Goal: Task Accomplishment & Management: Complete application form

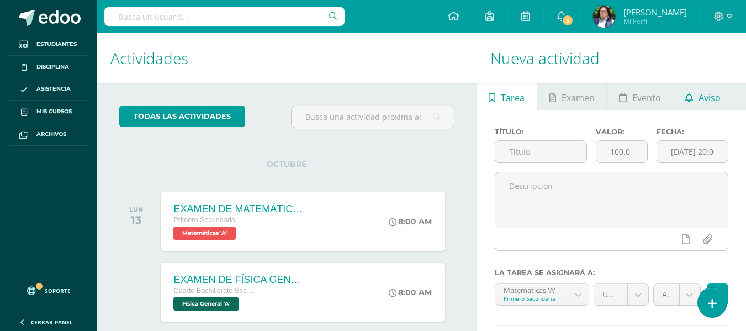
click at [714, 101] on span "Aviso" at bounding box center [709, 97] width 22 height 26
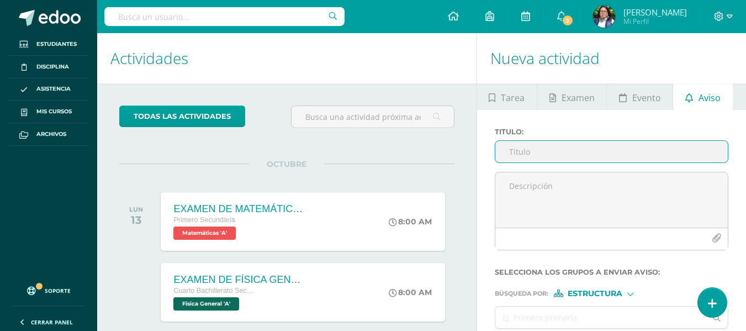
scroll to position [110, 0]
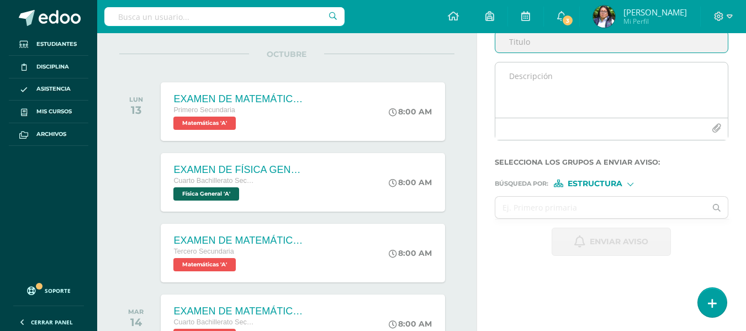
click at [549, 81] on textarea at bounding box center [611, 89] width 232 height 55
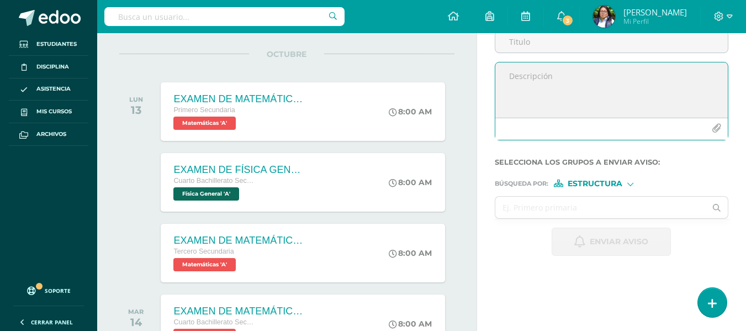
paste textarea "El repaso para la evaluación de cierre ya está habilitado desde hoy ✅. Aprovech…"
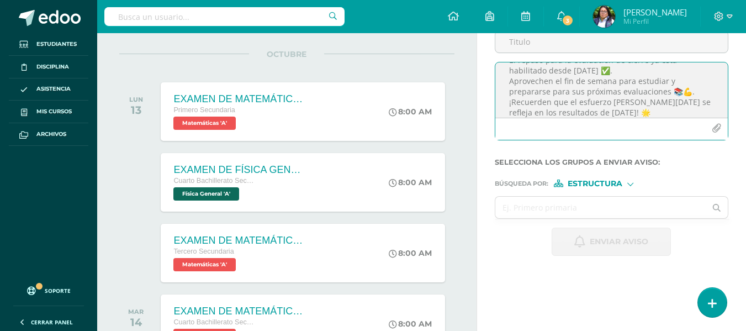
scroll to position [0, 0]
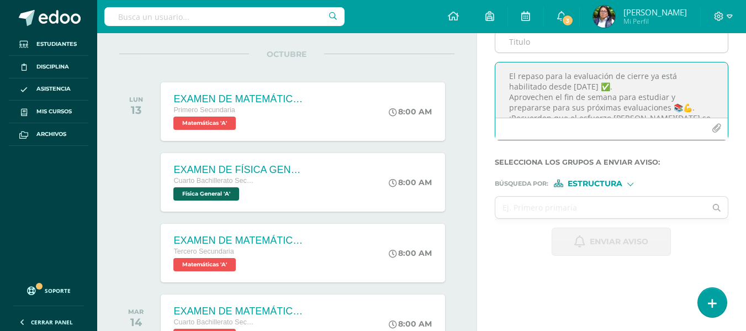
type textarea "El repaso para la evaluación de cierre ya está habilitado desde hoy ✅. Aprovech…"
click at [540, 46] on input "Titulo :" at bounding box center [611, 42] width 232 height 22
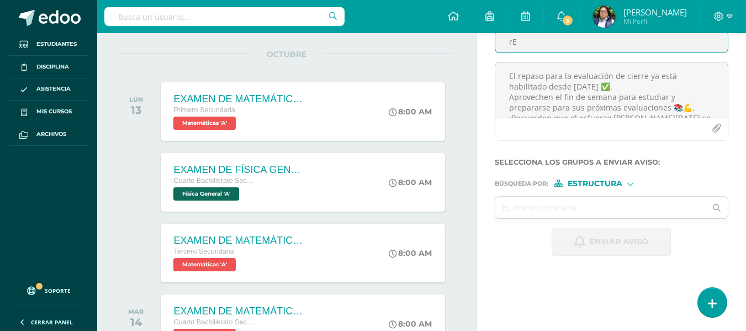
type input "r"
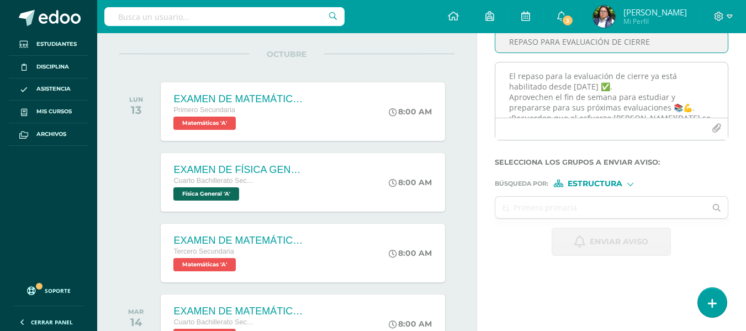
type input "REPASO PARA EVALUACIÓN DE CIERRE"
click at [602, 91] on textarea "El repaso para la evaluación de cierre ya está habilitado desde hoy ✅. Aprovech…" at bounding box center [611, 89] width 232 height 55
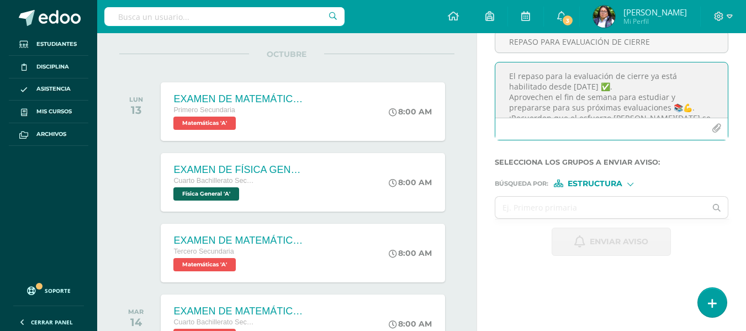
click at [586, 86] on textarea "El repaso para la evaluación de cierre ya está habilitado desde hoy ✅. Aprovech…" at bounding box center [611, 89] width 232 height 55
click at [639, 86] on textarea "El repaso para la evaluación de cierre ya está habilitado desde hoy en Aleks✅. …" at bounding box center [611, 89] width 232 height 55
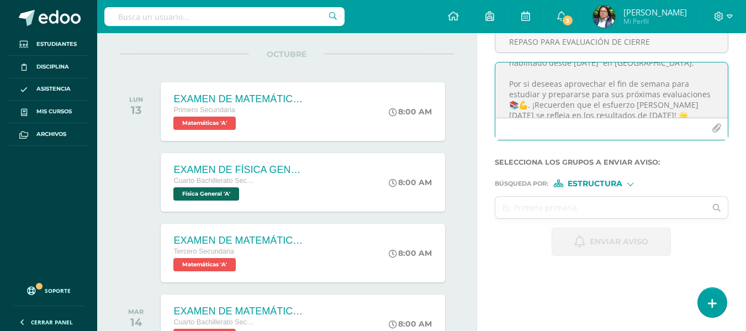
scroll to position [35, 0]
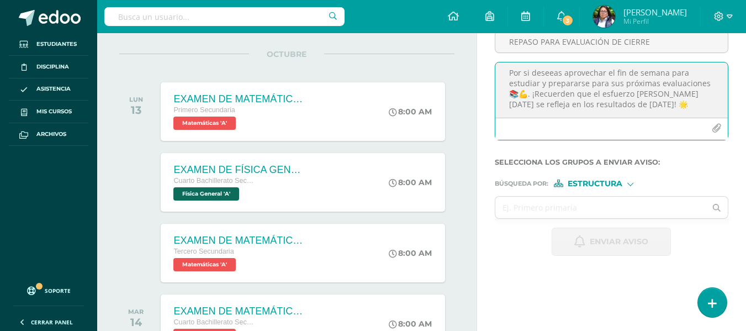
click at [552, 77] on textarea "El repaso para la evaluación de cierre ya está habilitado desde hoy en Aleks✅. …" at bounding box center [611, 89] width 232 height 55
click at [0, 0] on lt-span "deseas" at bounding box center [0, 0] width 0 height 0
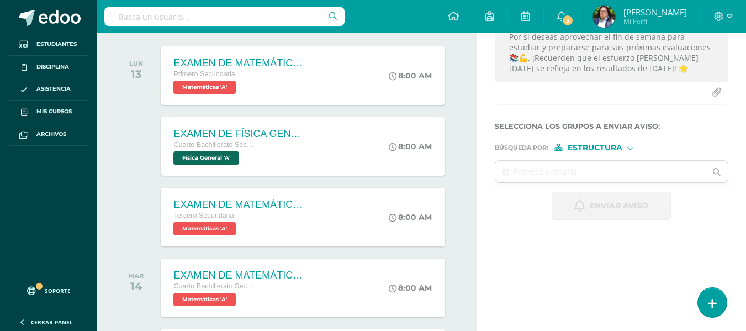
scroll to position [165, 0]
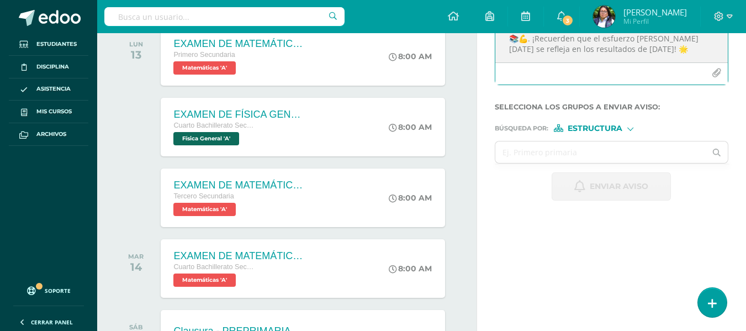
click at [630, 53] on textarea "El repaso para la evaluación de cierre ya está habilitado desde hoy en Aleks✅. …" at bounding box center [611, 34] width 232 height 55
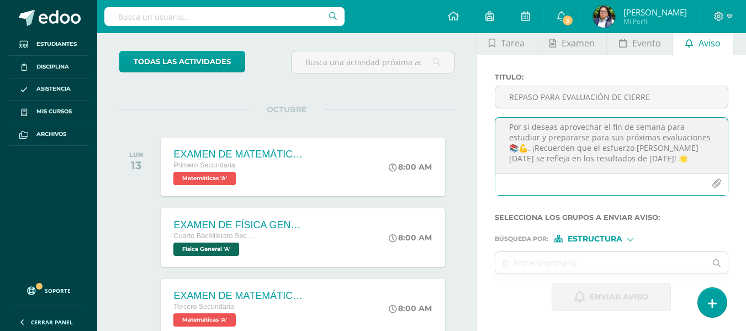
scroll to position [55, 0]
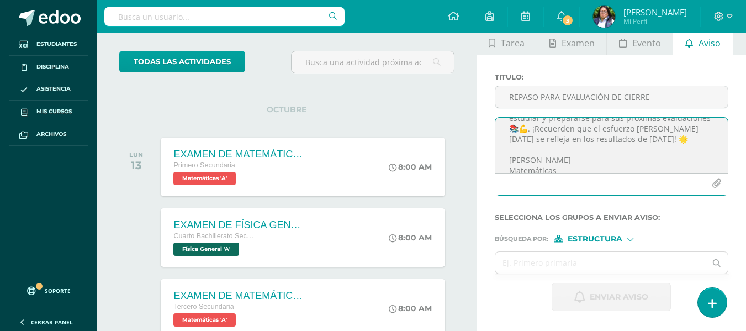
click at [533, 128] on textarea "El repaso para la evaluación de cierre ya está habilitado desde hoy en Aleks✅. …" at bounding box center [611, 145] width 232 height 55
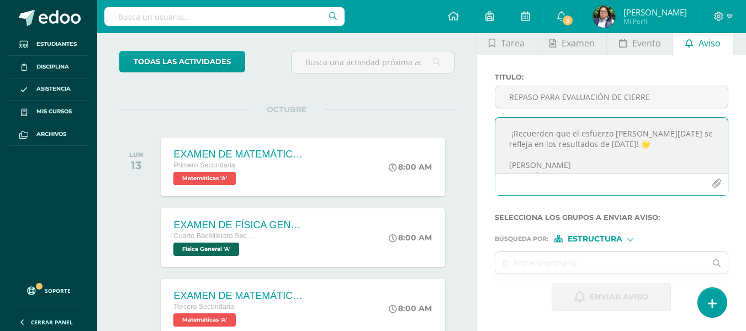
scroll to position [82, 0]
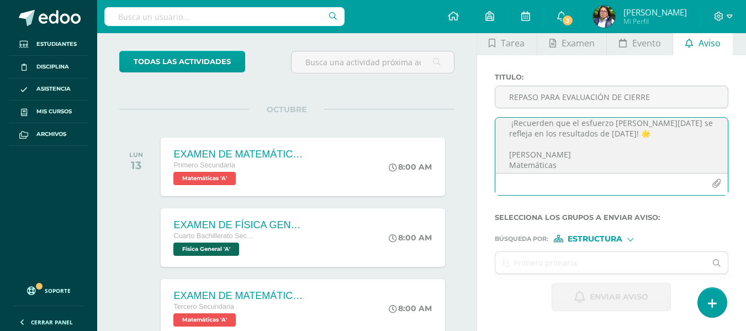
drag, startPoint x: 548, startPoint y: 123, endPoint x: 659, endPoint y: 131, distance: 111.3
click at [548, 123] on textarea "El repaso para la evaluación de cierre ya está habilitado desde hoy en Aleks✅. …" at bounding box center [611, 145] width 232 height 55
click at [609, 151] on textarea "El repaso para la evaluación de cierre ya está habilitado desde hoy en Aleks✅. …" at bounding box center [611, 145] width 232 height 55
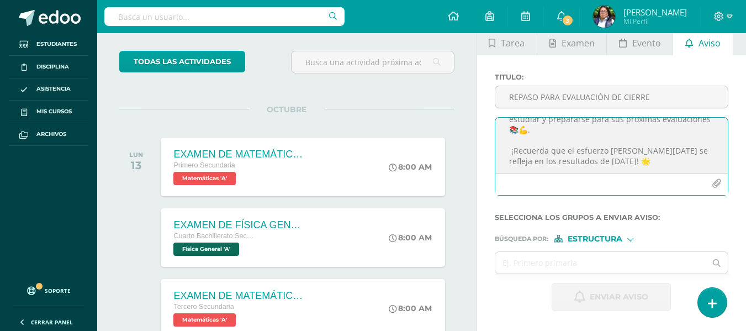
scroll to position [87, 0]
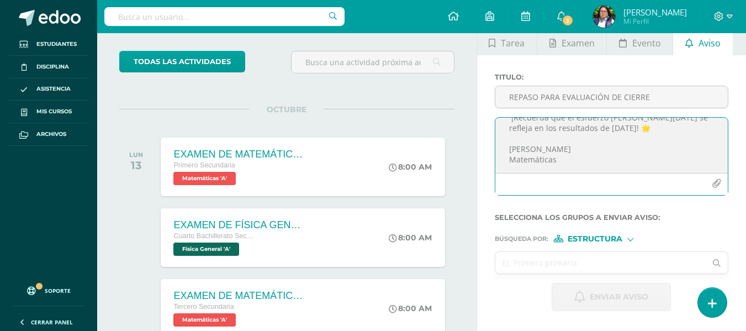
type textarea "El repaso para la evaluación de cierre ya está habilitado desde hoy en Aleks✅. …"
click at [547, 258] on input "text" at bounding box center [600, 263] width 211 height 22
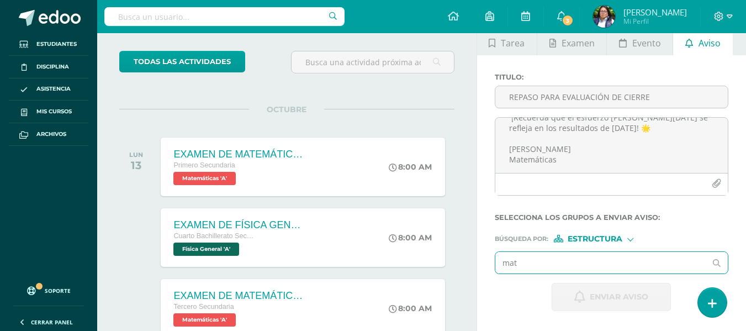
type input "mate"
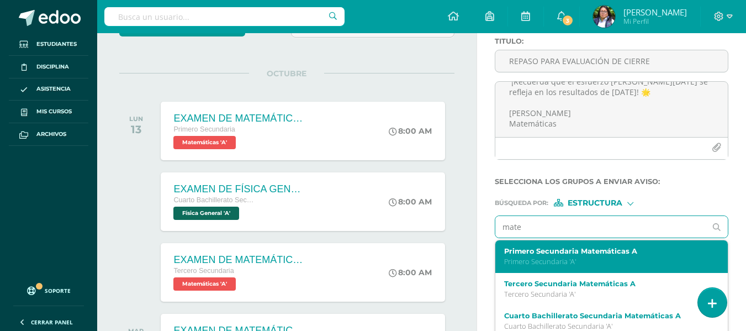
scroll to position [110, 0]
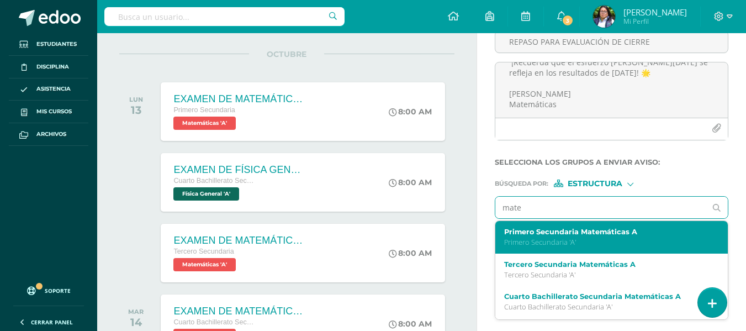
click at [670, 233] on label "Primero Secundaria Matemáticas A" at bounding box center [607, 231] width 206 height 8
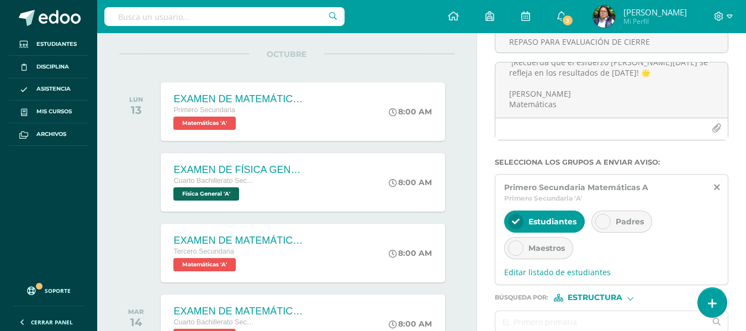
click at [614, 225] on div "Padres" at bounding box center [621, 221] width 61 height 22
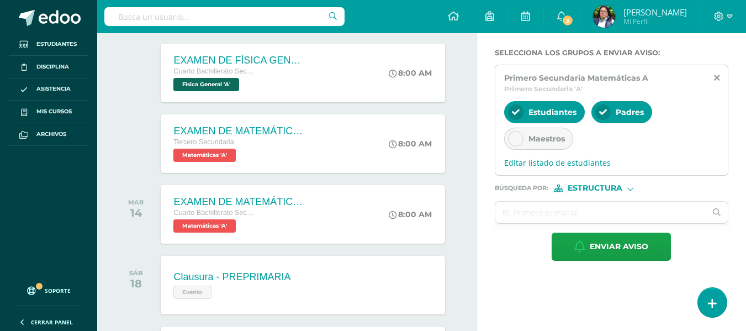
scroll to position [220, 0]
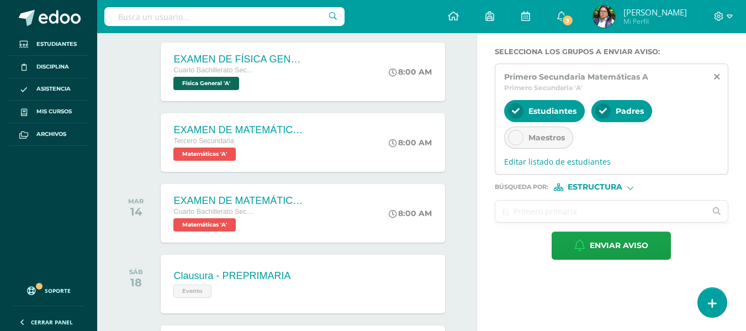
click at [554, 210] on input "text" at bounding box center [600, 211] width 211 height 22
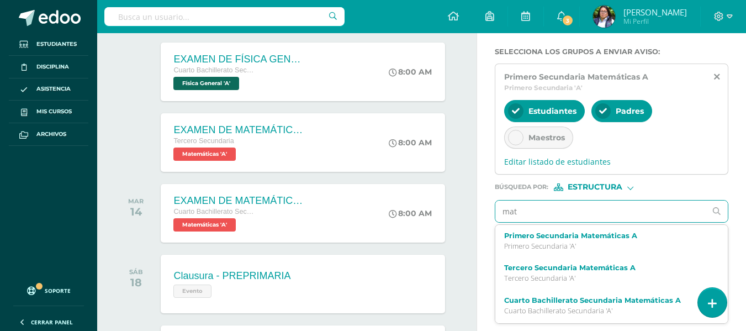
type input "mate"
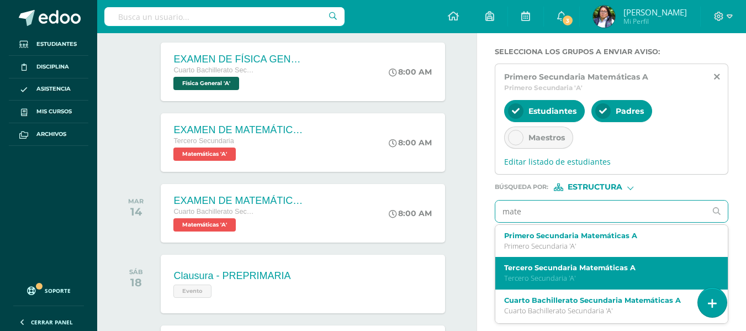
click at [550, 275] on p "Tercero Secundaria 'A'" at bounding box center [607, 277] width 206 height 9
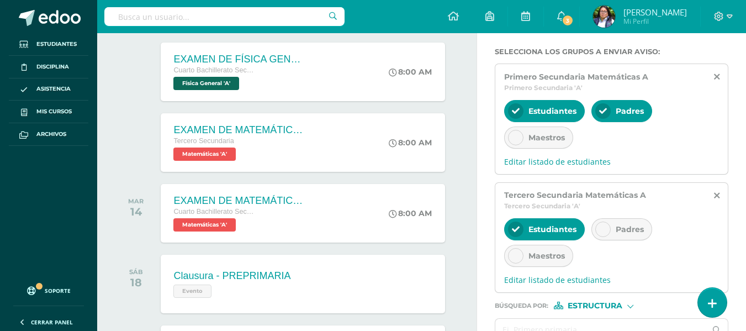
click at [611, 233] on div "Padres" at bounding box center [621, 229] width 61 height 22
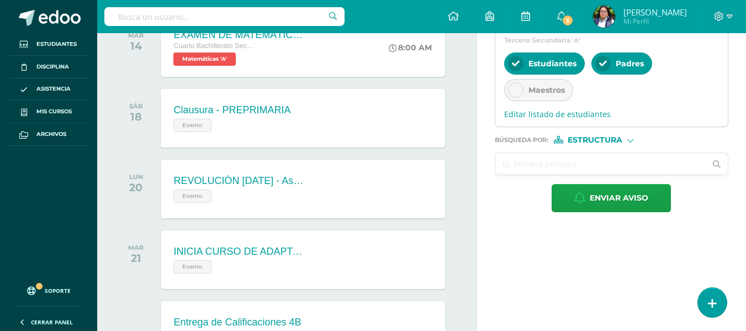
click at [539, 160] on input "text" at bounding box center [600, 164] width 211 height 22
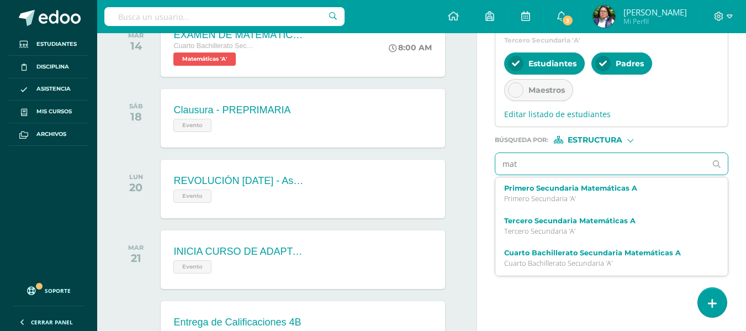
type input "mate"
click at [521, 249] on label "Cuarto Bachillerato Secundaria Matemáticas A" at bounding box center [607, 252] width 206 height 8
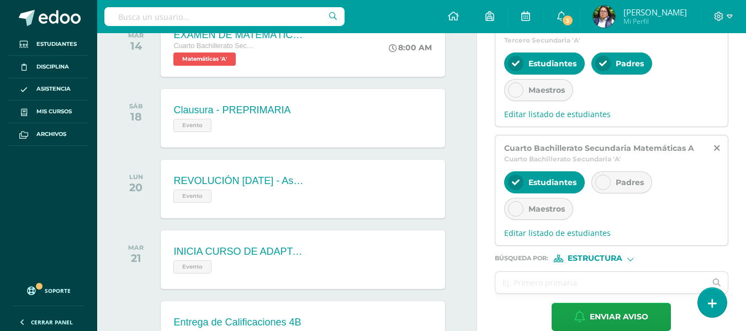
click at [600, 177] on div at bounding box center [602, 181] width 15 height 15
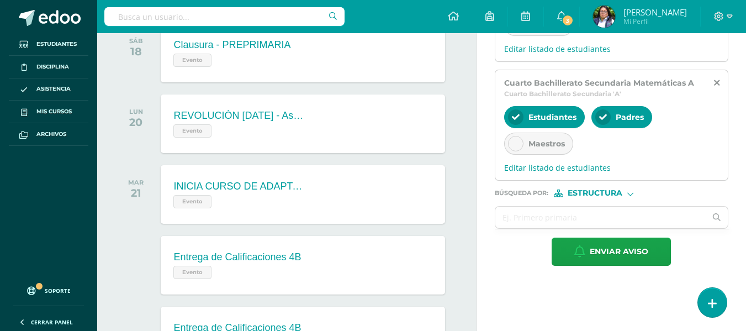
scroll to position [496, 0]
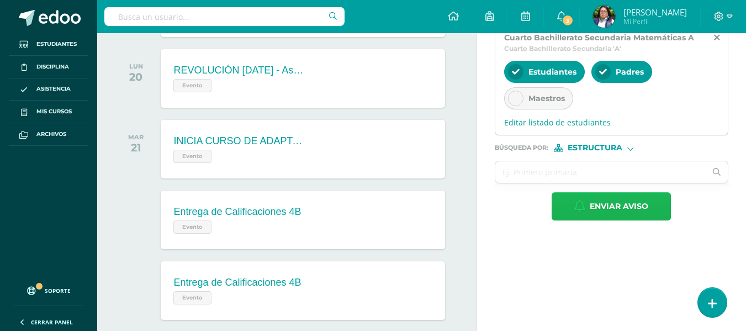
click at [575, 211] on icon "button" at bounding box center [579, 206] width 11 height 12
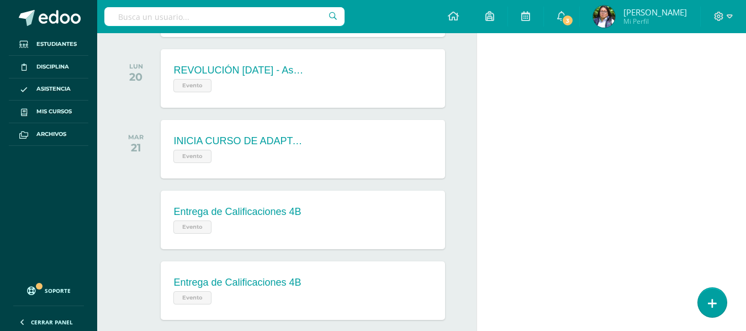
scroll to position [0, 0]
click at [566, 20] on span "3" at bounding box center [567, 20] width 12 height 12
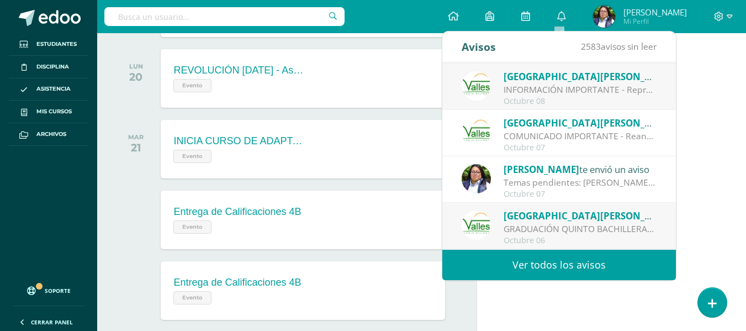
scroll to position [110, 0]
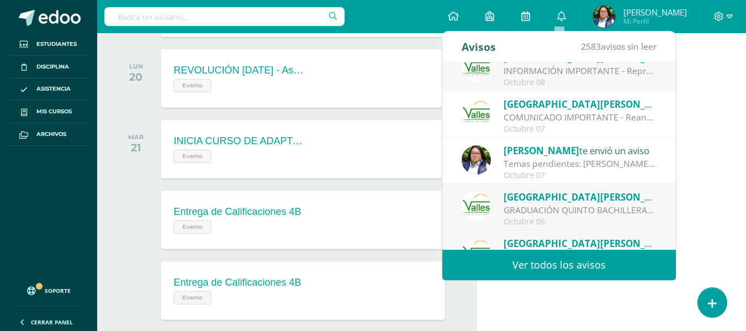
click at [530, 153] on span "[PERSON_NAME]" at bounding box center [541, 150] width 76 height 13
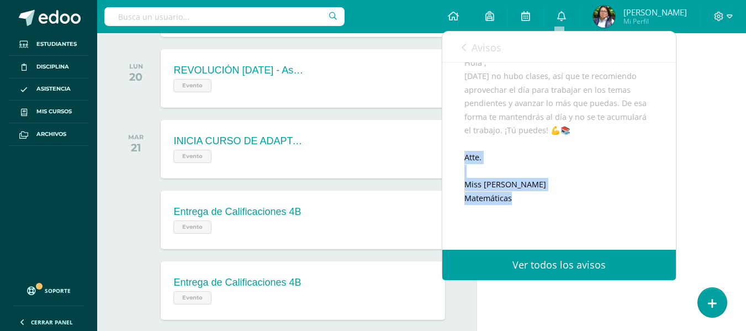
drag, startPoint x: 463, startPoint y: 172, endPoint x: 523, endPoint y: 216, distance: 75.0
click at [523, 216] on div "María Girón te envió un aviso: Temas pendientes Octubre 07 María Girón Hola , H…" at bounding box center [558, 138] width 233 height 372
copy div "Atte. Miss Emperatriz Girón Matemáticas"
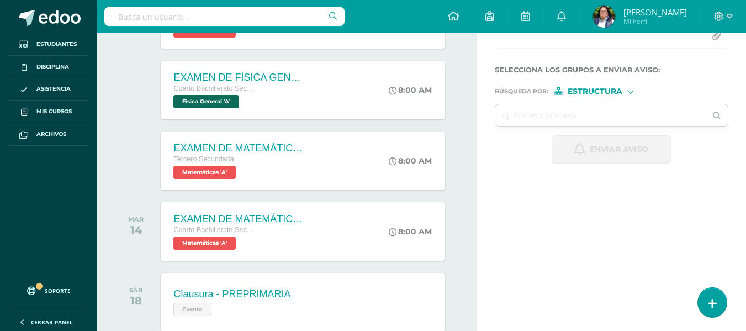
scroll to position [55, 0]
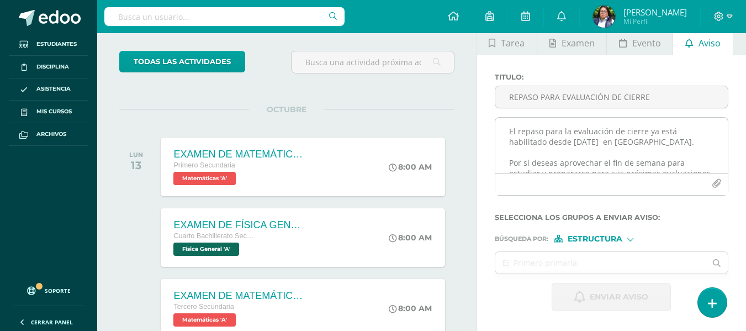
click at [570, 142] on textarea "El repaso para la evaluación de cierre ya está habilitado desde hoy en Aleks✅. …" at bounding box center [611, 145] width 232 height 55
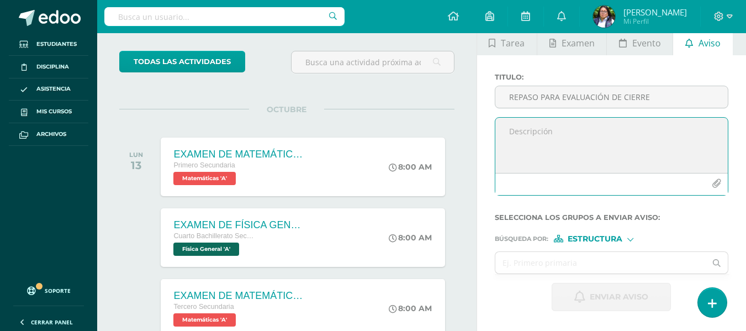
paste textarea "Hola [Nombre de la alumna]: Estamos entrando en el último fin de semana para co…"
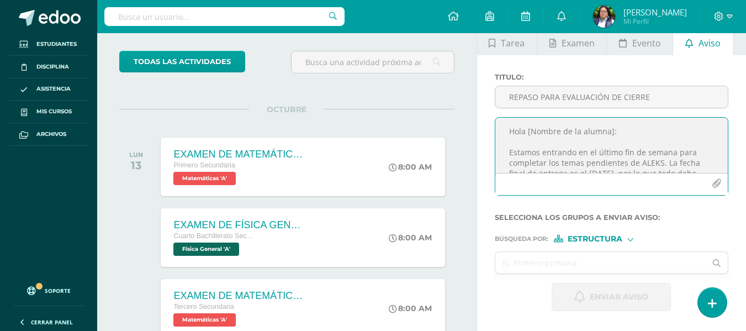
scroll to position [89, 0]
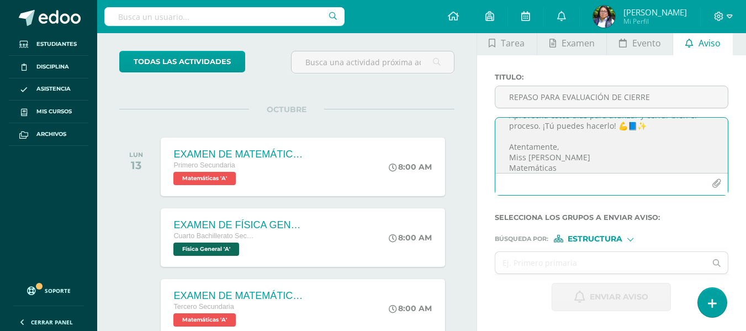
type textarea "Hola [Nombre de la alumna]: Estamos entrando en el último fin de semana para co…"
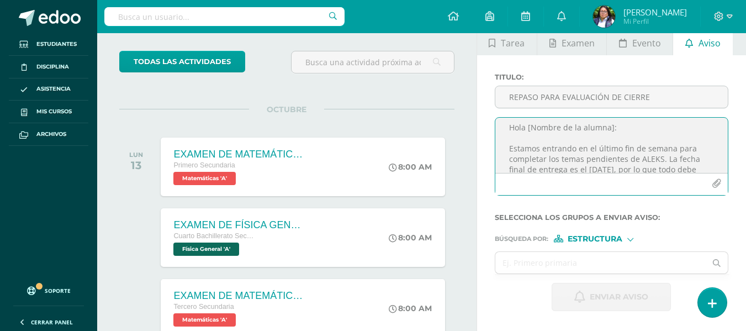
scroll to position [0, 0]
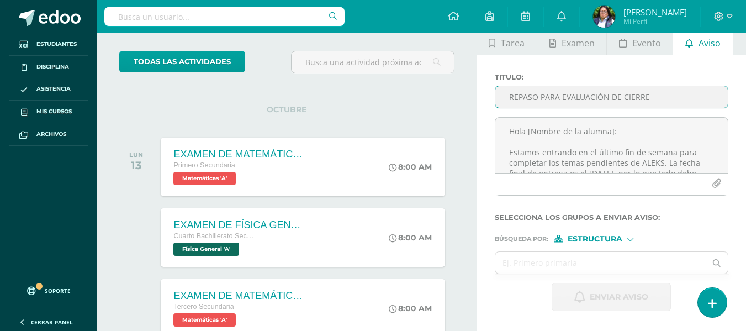
click at [545, 101] on input "REPASO PARA EVALUACIÓN DE CIERRE" at bounding box center [611, 97] width 232 height 22
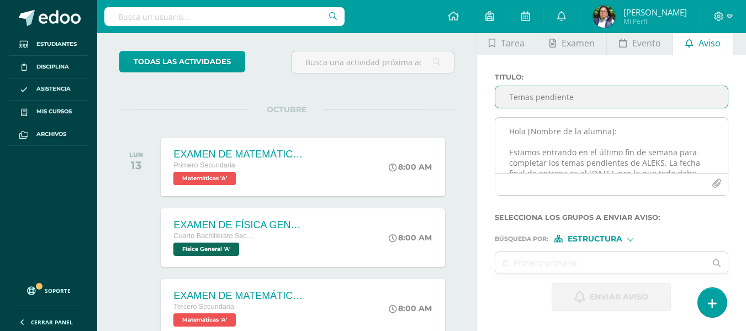
type input "Temas pendiente"
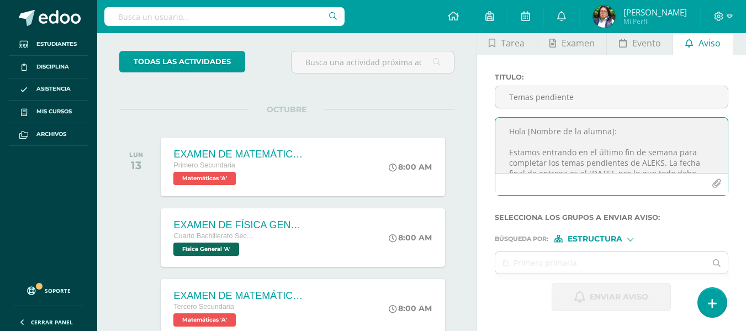
drag, startPoint x: 528, startPoint y: 130, endPoint x: 610, endPoint y: 130, distance: 82.2
click at [610, 130] on textarea "Hola [Nombre de la alumna]: Estamos entrando en el último fin de semana para co…" at bounding box center [611, 145] width 232 height 55
type textarea "Hola : Estamos entrando en el último fin de semana para completar los temas pen…"
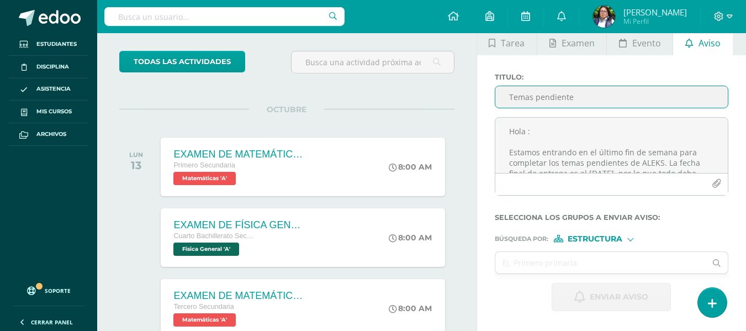
click at [591, 100] on input "Temas pendiente" at bounding box center [611, 97] width 232 height 22
click at [591, 100] on input "Temas pendientes de ALEKS" at bounding box center [611, 97] width 232 height 22
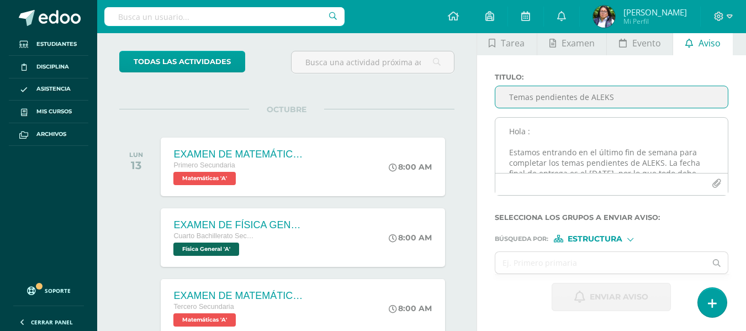
type input "Temas pendientes de ALEKS"
click at [507, 135] on textarea "Hola : Estamos entrando en el último fin de semana para completar los temas pen…" at bounding box center [611, 145] width 232 height 55
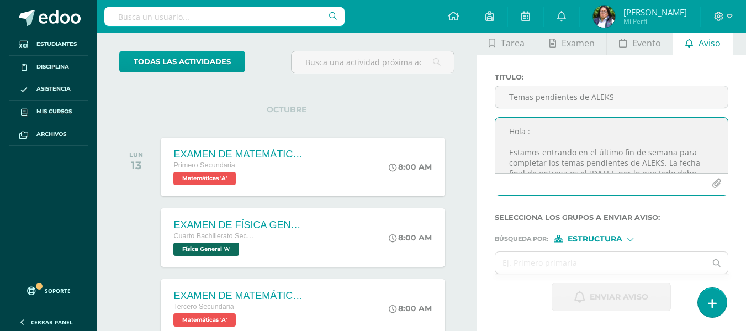
paste textarea "Temas pendientes de ALEKS"
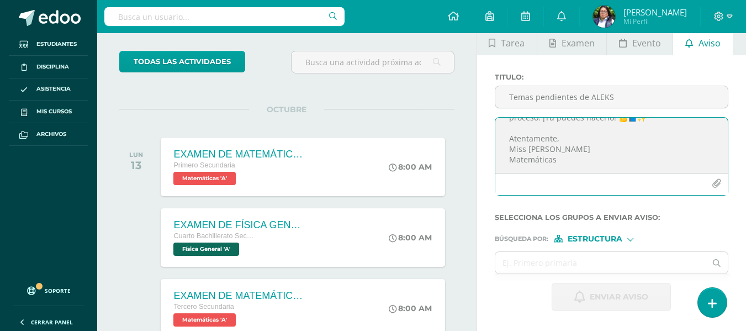
drag, startPoint x: 509, startPoint y: 134, endPoint x: 708, endPoint y: 194, distance: 208.1
click at [708, 194] on div "Temas pendientes de ALEKS Hola : Estamos entrando en el último fin de semana pa…" at bounding box center [611, 156] width 233 height 78
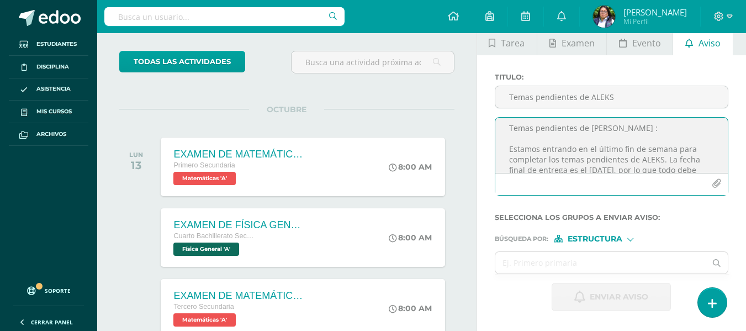
scroll to position [0, 0]
click at [523, 130] on textarea "Temas pendientes de ALEKS Hola : Estamos entrando en el último fin de semana pa…" at bounding box center [611, 145] width 232 height 55
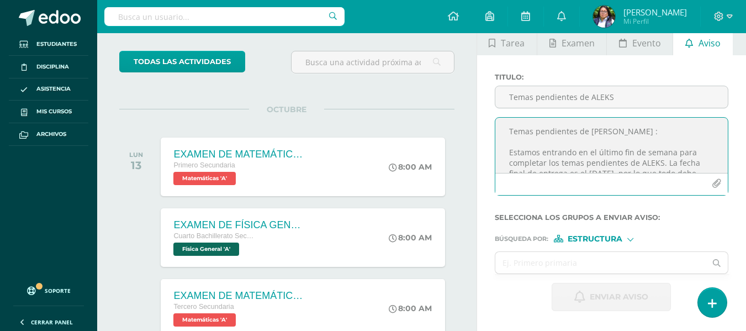
click at [523, 130] on textarea "Temas pendientes de ALEKS Hola : Estamos entrando en el último fin de semana pa…" at bounding box center [611, 145] width 232 height 55
click at [523, 130] on textarea "Hola : Estamos entrando en el último fin de semana para completar los temas pen…" at bounding box center [611, 145] width 232 height 55
type textarea "Hola Camila: Estamos entrando en el último fin de semana para completar los tem…"
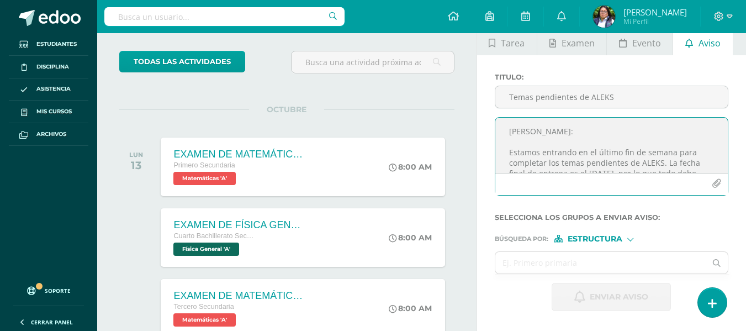
click at [577, 233] on div "Búsqueda por : Estructura Estructura Persona" at bounding box center [611, 234] width 233 height 17
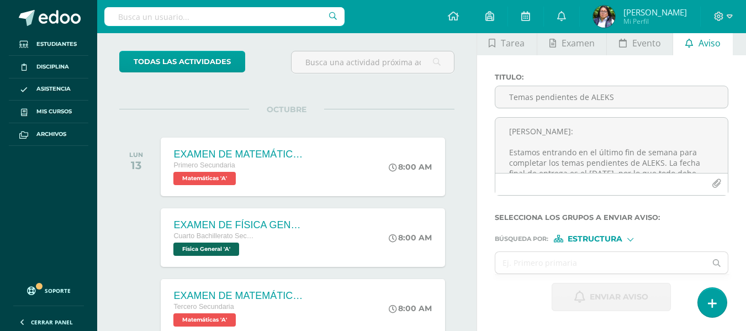
click at [577, 236] on span "Estructura" at bounding box center [594, 239] width 55 height 6
click at [572, 263] on icon at bounding box center [567, 267] width 15 height 8
click at [538, 264] on input "text" at bounding box center [600, 263] width 211 height 22
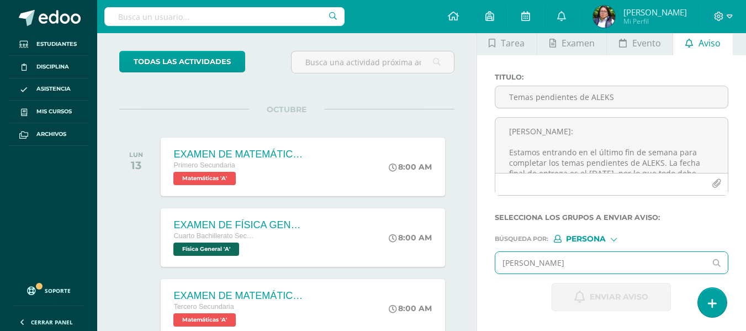
type input "camila"
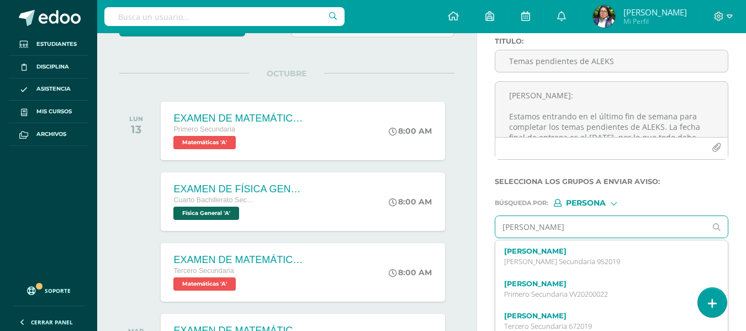
scroll to position [110, 0]
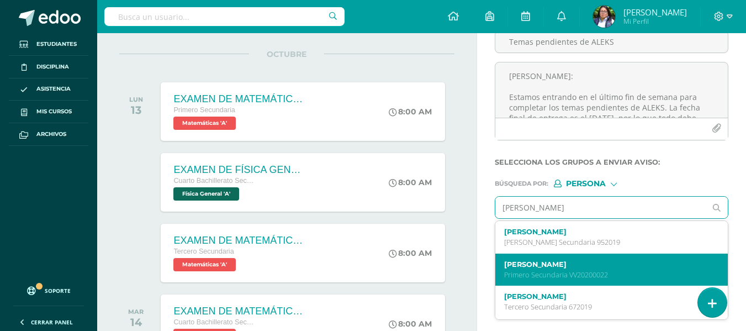
click at [537, 270] on p "Primero Secundaria VV20200022" at bounding box center [607, 274] width 206 height 9
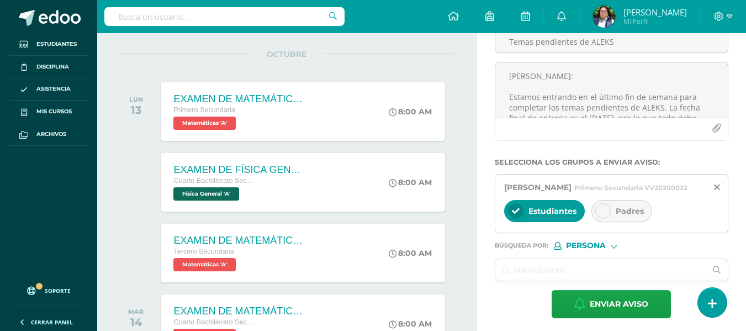
click at [613, 219] on div "Padres" at bounding box center [621, 211] width 61 height 22
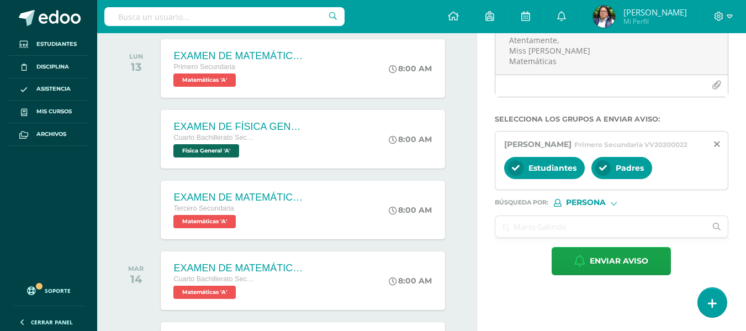
scroll to position [165, 0]
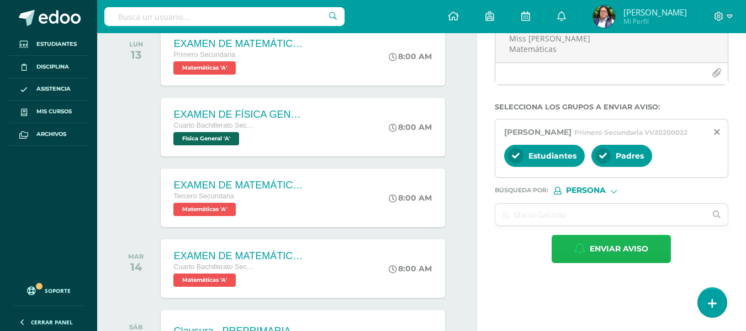
click at [628, 262] on span "Enviar aviso" at bounding box center [619, 248] width 59 height 27
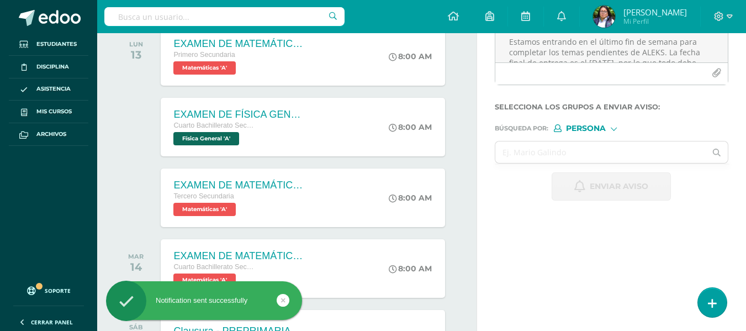
scroll to position [0, 0]
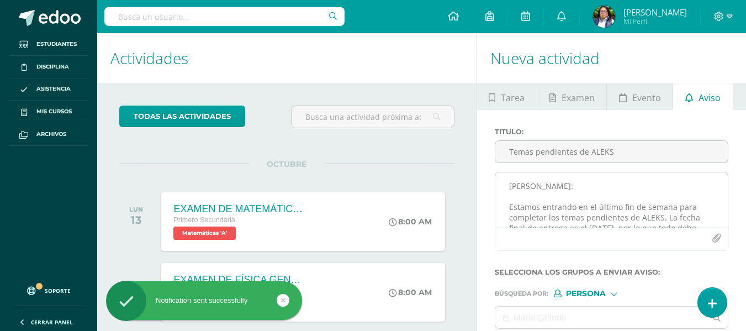
click at [544, 206] on textarea "Hola Camila: Estamos entrando en el último fin de semana para completar los tem…" at bounding box center [611, 199] width 232 height 55
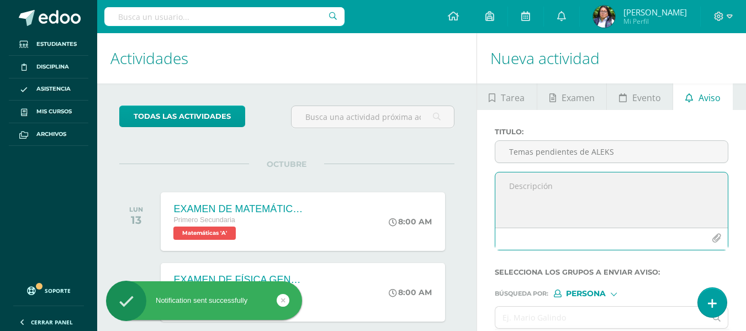
paste textarea "Temas pendientes de ALEKS Hola : Estamos entrando en el último fin de semana pa…"
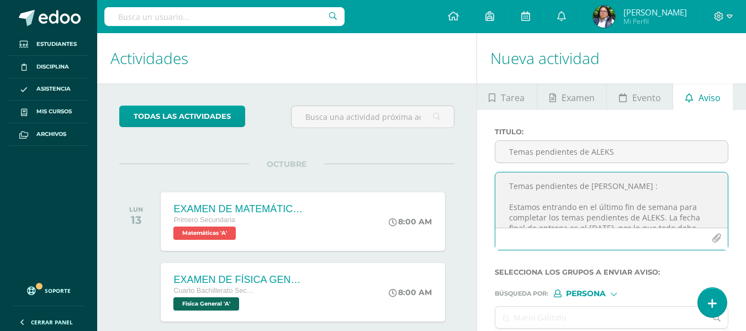
click at [537, 185] on textarea "Temas pendientes de ALEKS Hola : Estamos entrando en el último fin de semana pa…" at bounding box center [611, 199] width 232 height 55
click at [532, 187] on textarea "Temas pendientes de ALEKS Hola : Estamos entrando en el último fin de semana pa…" at bounding box center [611, 199] width 232 height 55
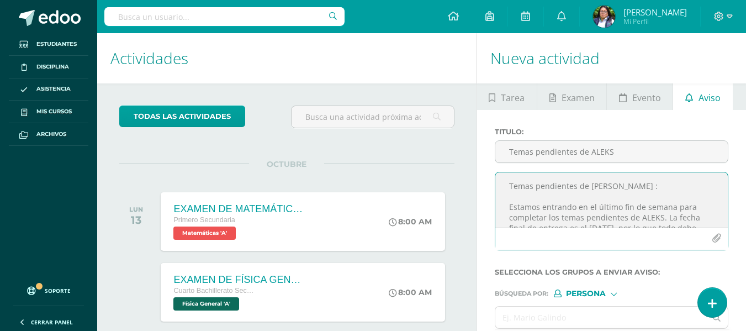
click at [532, 187] on textarea "Temas pendientes de ALEKS Hola : Estamos entrando en el último fin de semana pa…" at bounding box center [611, 199] width 232 height 55
drag, startPoint x: 532, startPoint y: 187, endPoint x: 534, endPoint y: 154, distance: 33.2
click at [534, 154] on div "Titulo : Temas pendientes de ALEKS Temas pendientes de ALEKS Hola : Estamos ent…" at bounding box center [611, 193] width 242 height 131
type textarea "Hola : Estamos entrando en el último fin de semana para completar los temas pen…"
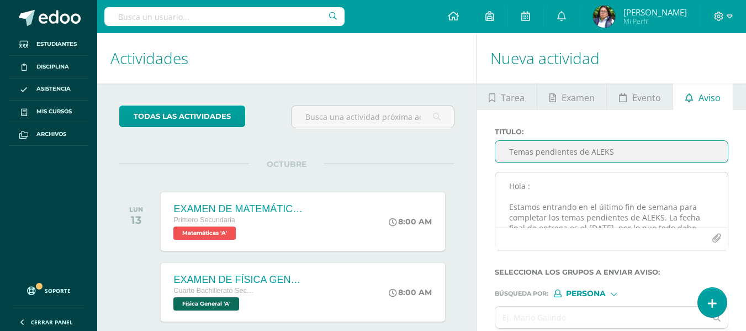
type input "Temas pendientes de ALEKS"
click at [526, 188] on textarea "Hola : Estamos entrando en el último fin de semana para completar los temas pen…" at bounding box center [611, 199] width 232 height 55
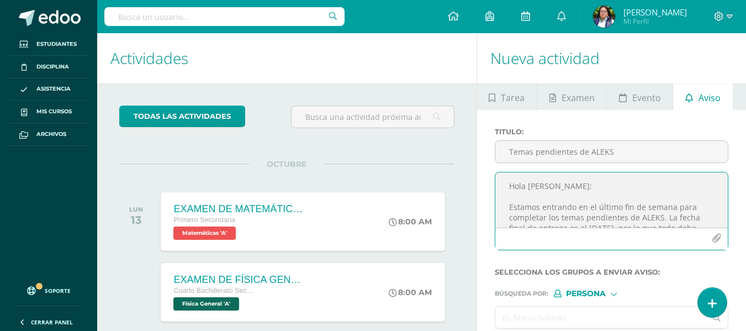
type textarea "Hola Cris: Estamos entrando en el último fin de semana para completar los temas…"
click at [544, 315] on input "text" at bounding box center [600, 317] width 211 height 22
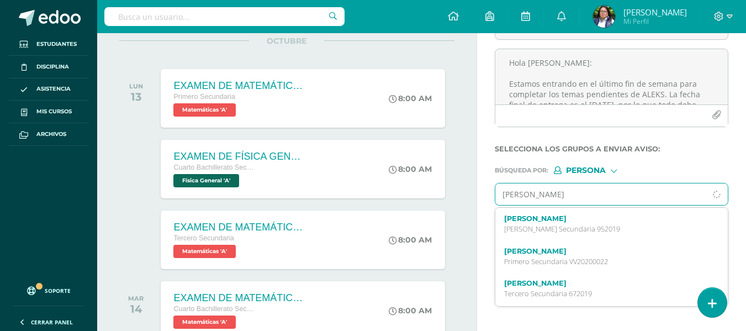
scroll to position [166, 0]
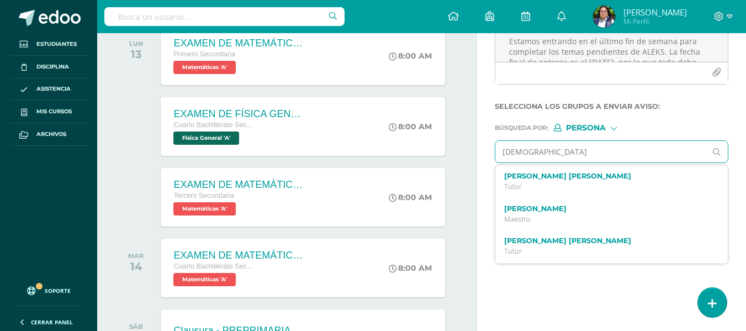
type input "cristo"
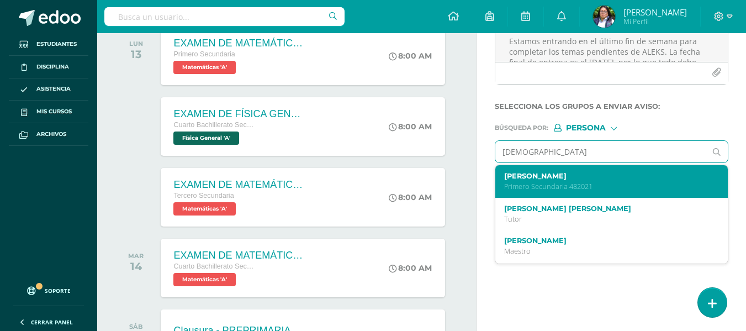
click at [546, 177] on label "Cristopher Alexander González Aldana" at bounding box center [607, 176] width 206 height 8
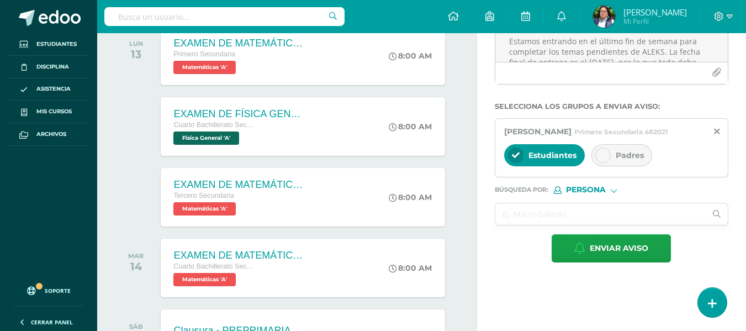
click at [621, 160] on span "Padres" at bounding box center [629, 155] width 28 height 10
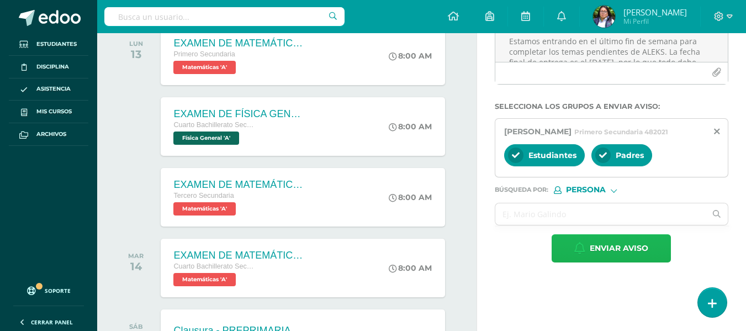
click at [599, 262] on span "Enviar aviso" at bounding box center [619, 248] width 59 height 27
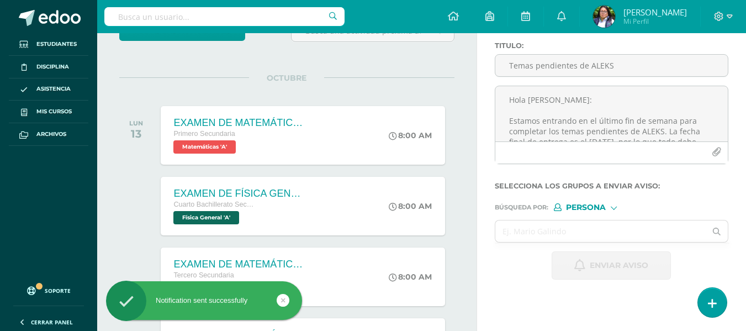
scroll to position [0, 0]
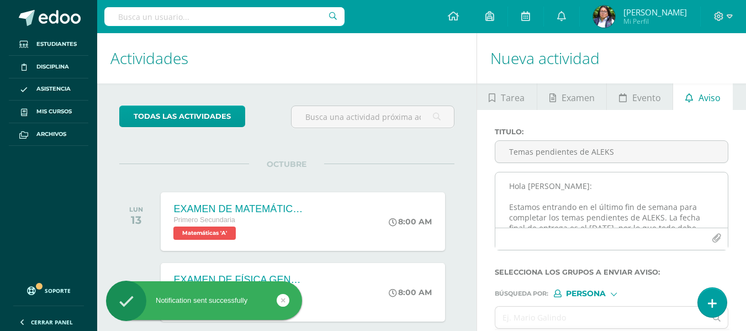
click at [538, 192] on textarea "Hola Cris: Estamos entrando en el último fin de semana para completar los temas…" at bounding box center [611, 199] width 232 height 55
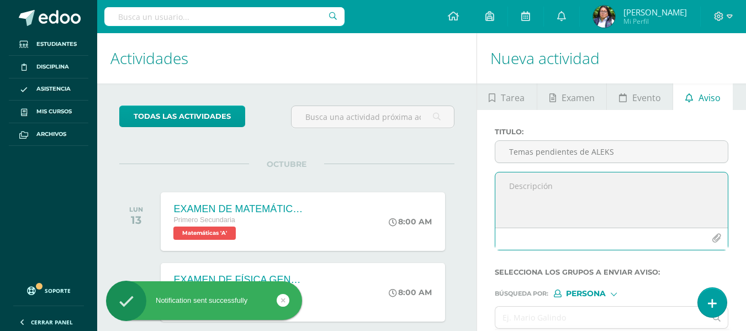
paste textarea "Temas pendientes de ALEKS Hola : Estamos entrando en el último fin de semana pa…"
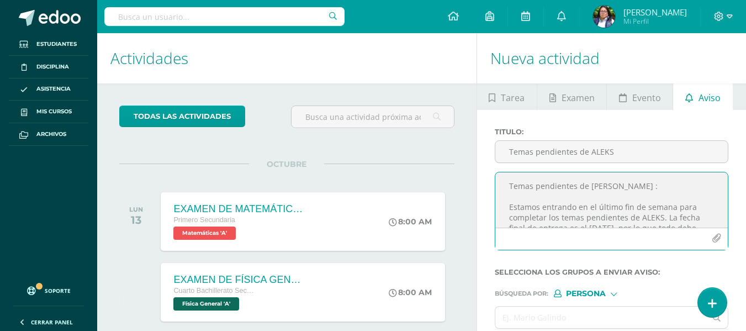
click at [538, 191] on textarea "Temas pendientes de ALEKS Hola : Estamos entrando en el último fin de semana pa…" at bounding box center [611, 199] width 232 height 55
click at [533, 183] on textarea "Temas pendientes de ALEKS Hola : Estamos entrando en el último fin de semana pa…" at bounding box center [611, 199] width 232 height 55
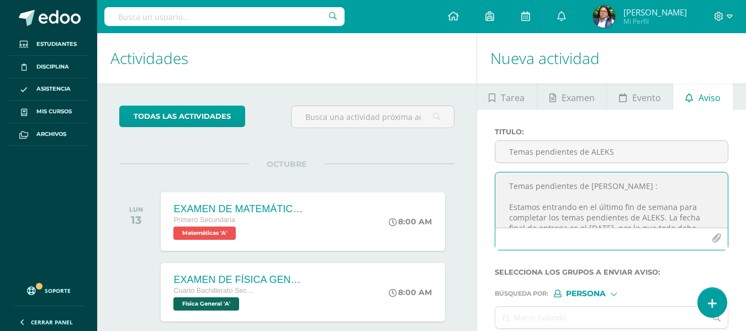
click at [533, 183] on textarea "Temas pendientes de ALEKS Hola : Estamos entrando en el último fin de semana pa…" at bounding box center [611, 199] width 232 height 55
type textarea "Hola : Estamos entrando en el último fin de semana para completar los temas pen…"
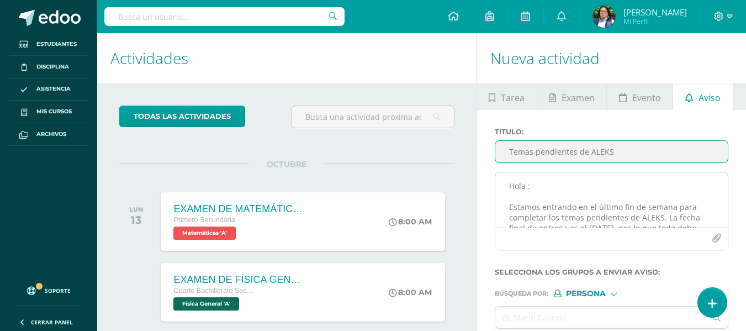
type input "Temas pendientes de ALEKS"
click at [528, 187] on textarea "Hola : Estamos entrando en el último fin de semana para completar los temas pen…" at bounding box center [611, 199] width 232 height 55
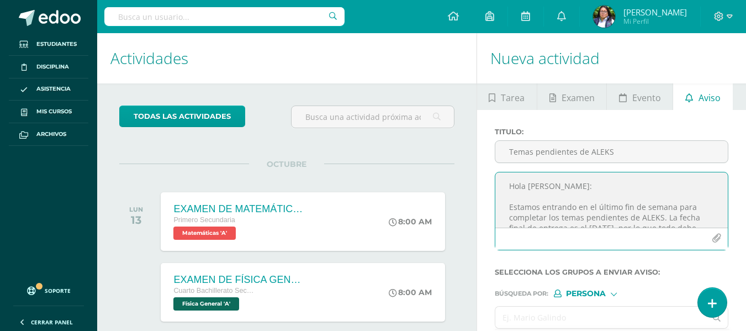
type textarea "Hola Liza: Estamos entrando en el último fin de semana para completar los temas…"
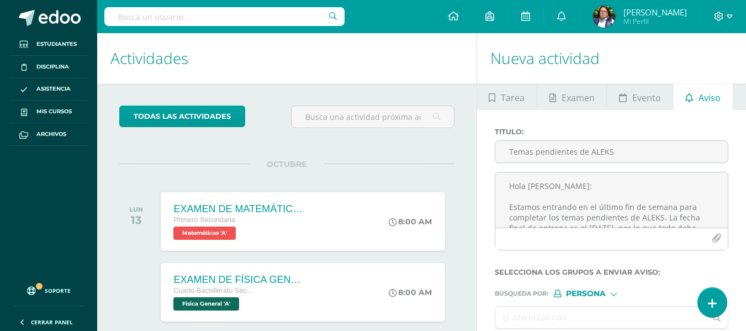
click at [566, 314] on input "text" at bounding box center [600, 317] width 211 height 22
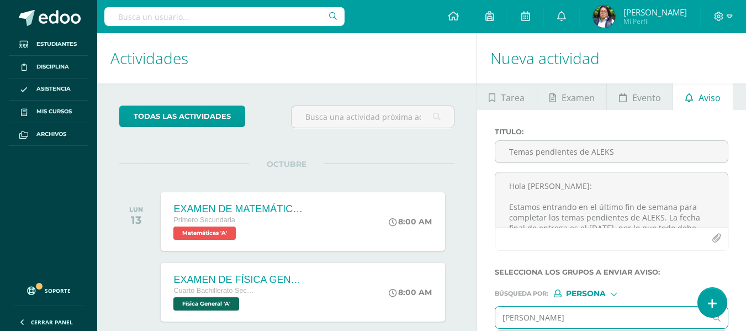
type input "liza"
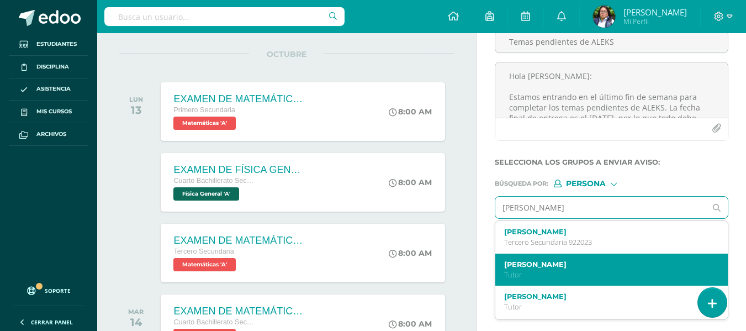
scroll to position [110, 0]
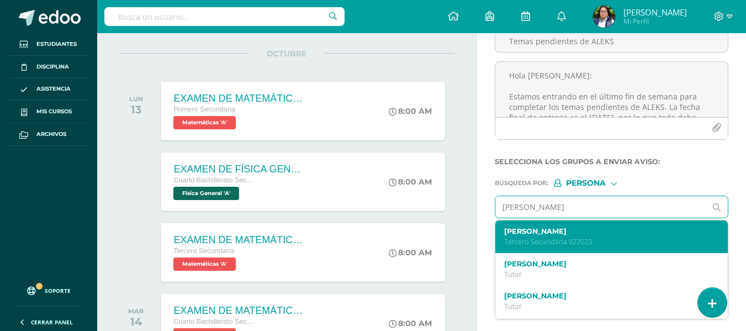
click at [566, 229] on label "Liza Natalia Alvarez Cifuentes" at bounding box center [607, 231] width 206 height 8
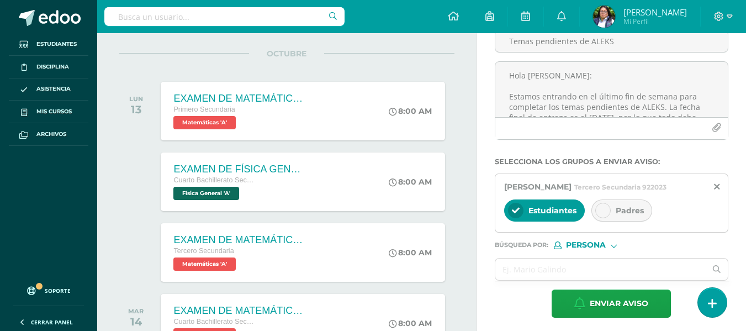
click at [614, 214] on div "Padres" at bounding box center [621, 210] width 61 height 22
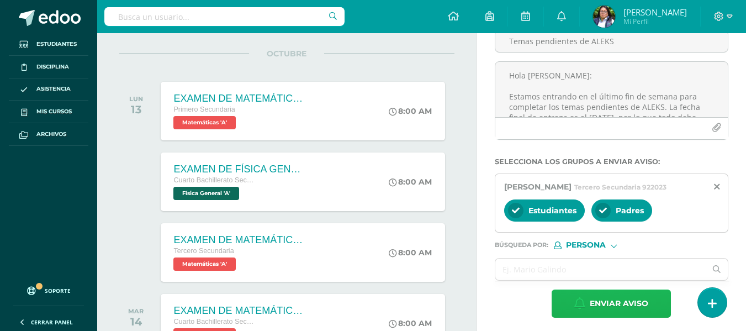
click at [569, 317] on button "Enviar aviso" at bounding box center [610, 303] width 119 height 28
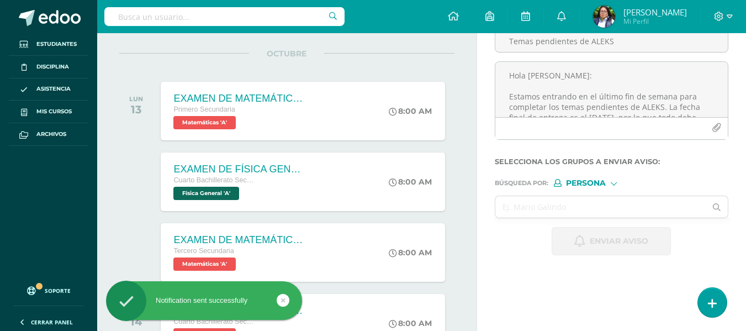
scroll to position [0, 0]
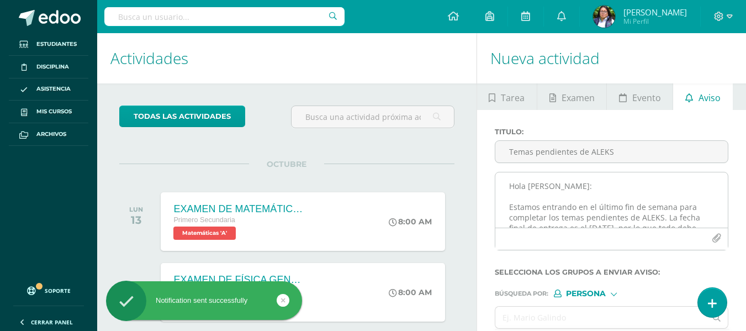
click at [544, 194] on textarea "Hola Liza: Estamos entrando en el último fin de semana para completar los temas…" at bounding box center [611, 199] width 232 height 55
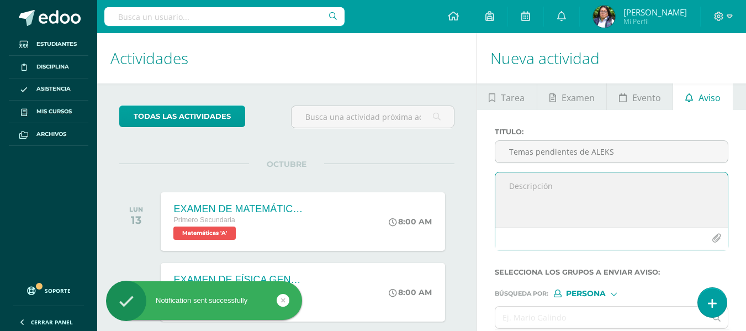
paste textarea "Temas pendientes de ALEKS Hola : Estamos entrando en el último fin de semana pa…"
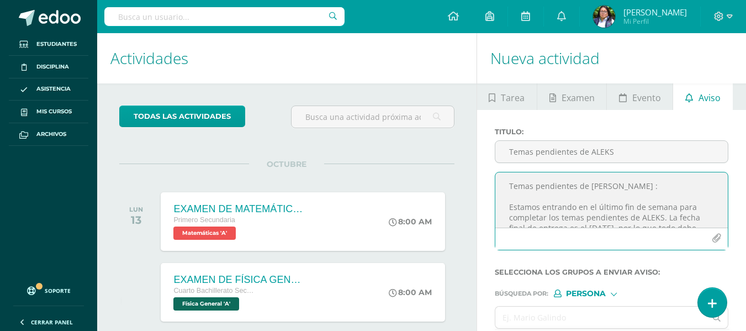
click at [530, 188] on textarea "Temas pendientes de ALEKS Hola : Estamos entrando en el último fin de semana pa…" at bounding box center [611, 199] width 232 height 55
type textarea "Hola : Estamos entrando en el último fin de semana para completar los temas pen…"
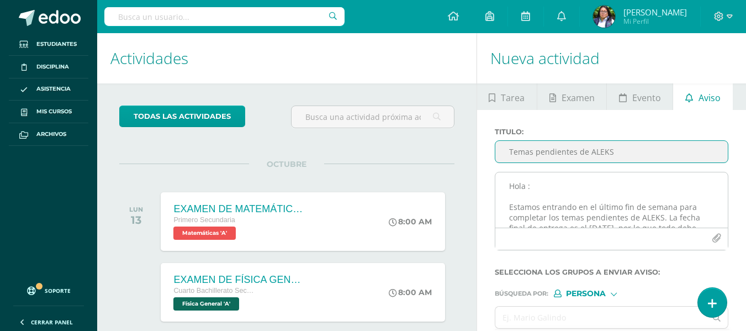
type input "Temas pendientes de ALEKS"
click at [528, 190] on textarea "Hola : Estamos entrando en el último fin de semana para completar los temas pen…" at bounding box center [611, 199] width 232 height 55
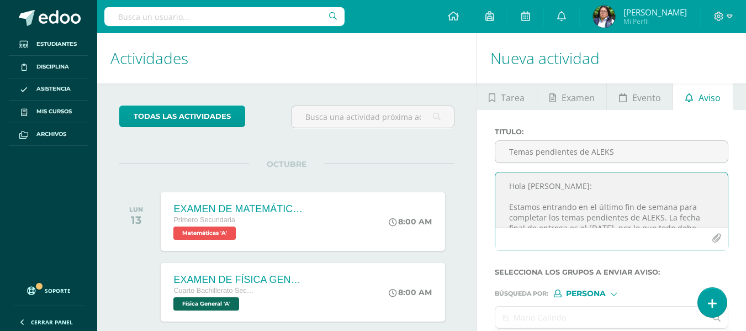
type textarea "Hola Mariana: Estamos entrando en el último fin de semana para completar los te…"
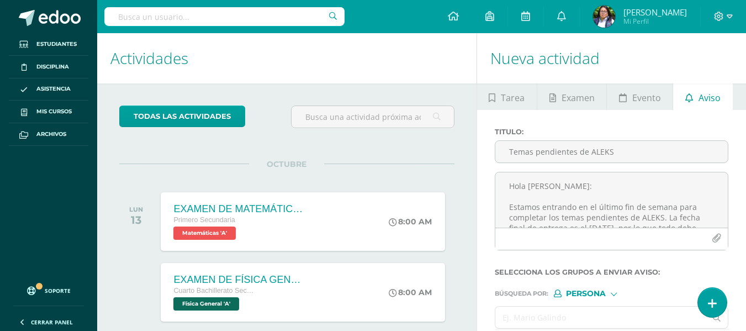
click at [537, 315] on input "text" at bounding box center [600, 317] width 211 height 22
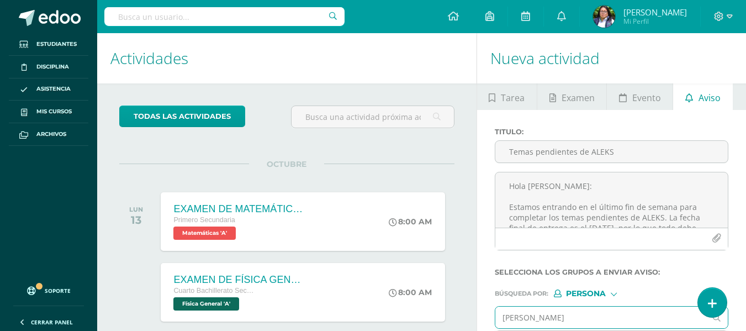
type input "mariana"
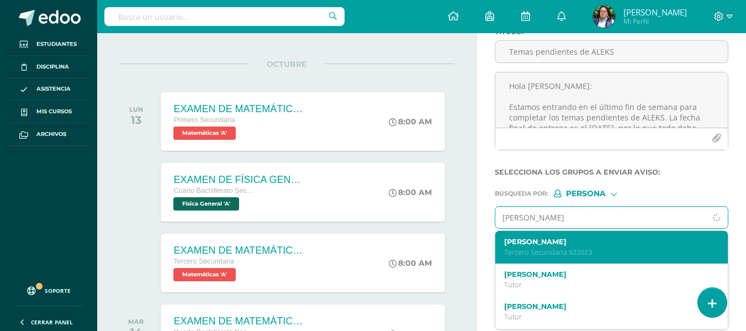
scroll to position [110, 0]
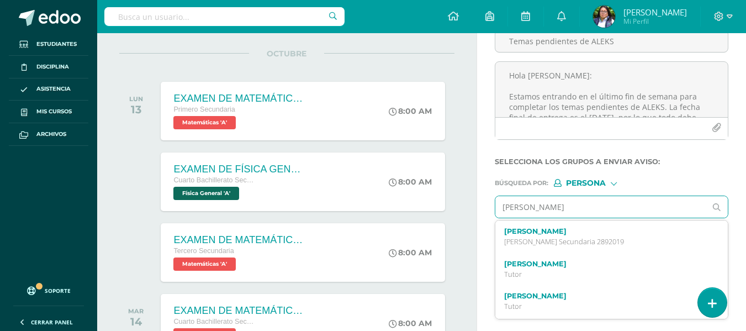
click at [566, 246] on div "Mariana Lucía Diaz Recinos Quinto Bachillerato Secundaria 2892019" at bounding box center [611, 236] width 232 height 33
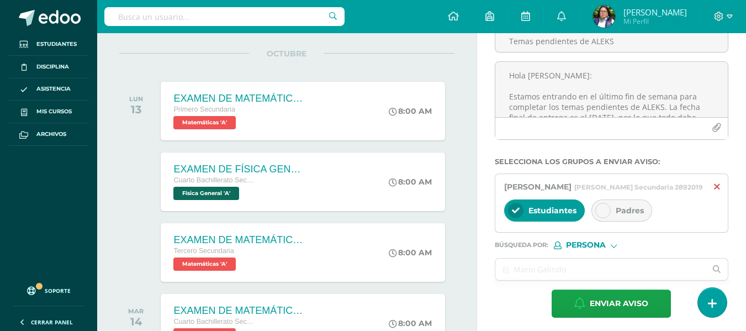
click at [715, 191] on icon at bounding box center [717, 186] width 6 height 9
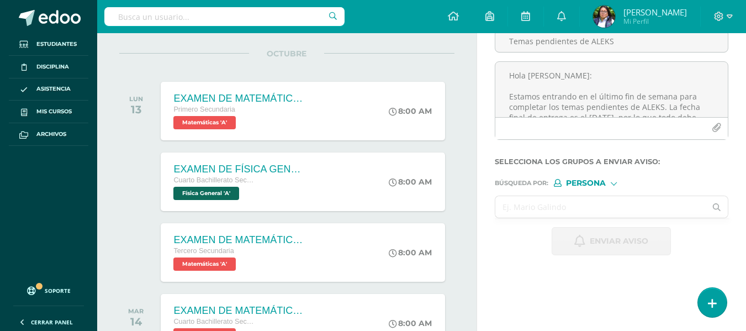
click at [521, 209] on input "text" at bounding box center [600, 207] width 211 height 22
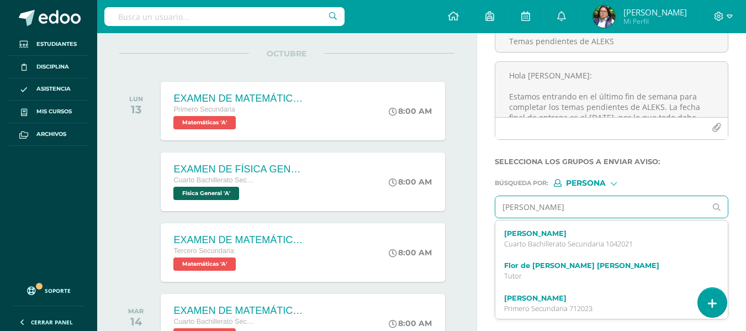
scroll to position [356, 0]
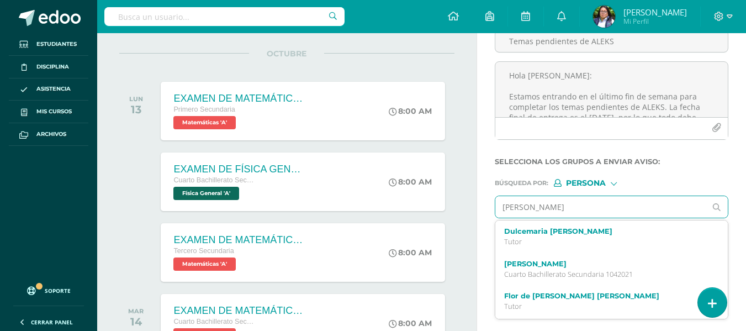
type input "mariana camila"
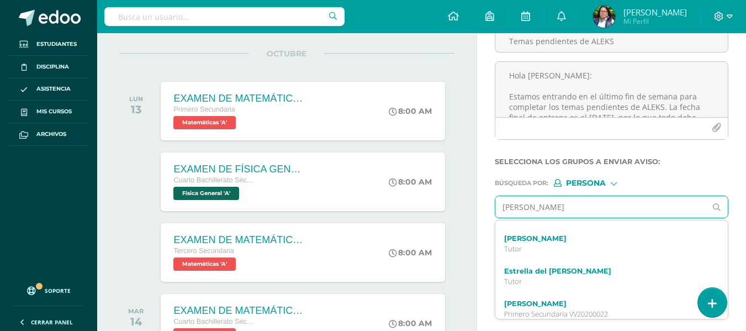
scroll to position [0, 0]
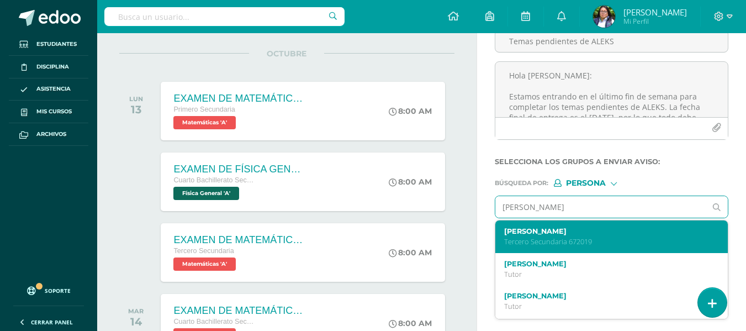
click at [555, 241] on p "Tercero Secundaria 672019" at bounding box center [607, 241] width 206 height 9
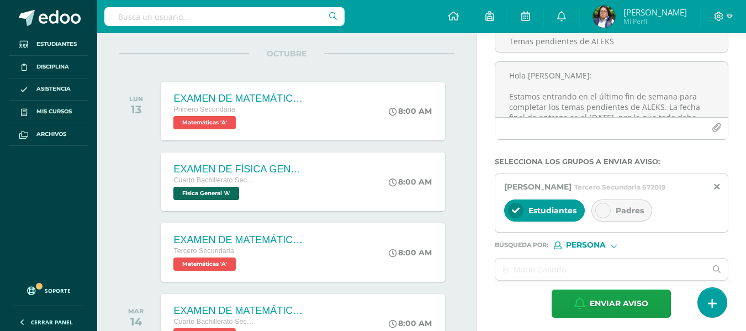
click at [619, 215] on span "Padres" at bounding box center [629, 210] width 28 height 10
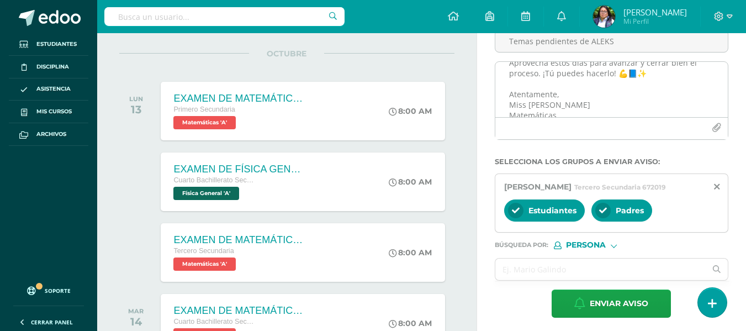
scroll to position [98, 0]
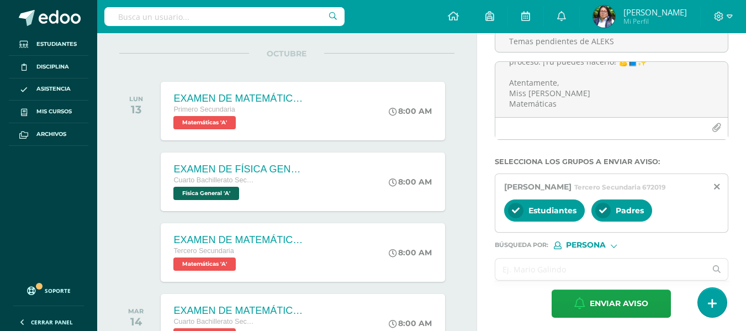
click at [544, 280] on input "text" at bounding box center [600, 269] width 211 height 22
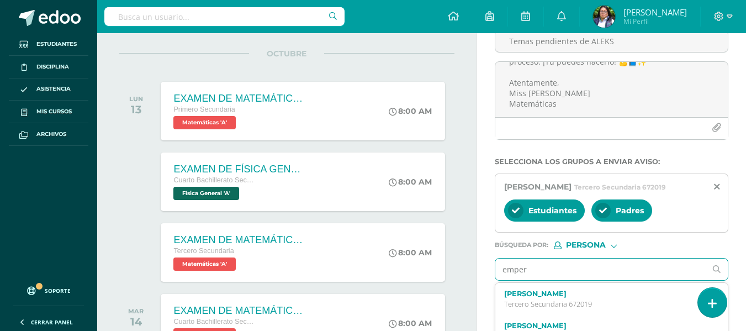
type input "empera"
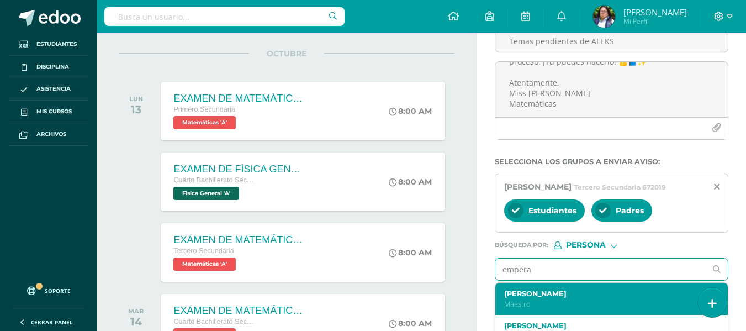
click at [537, 309] on p "Maestro" at bounding box center [607, 303] width 206 height 9
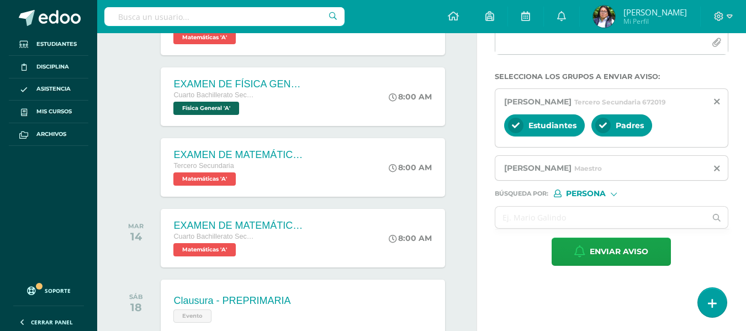
scroll to position [276, 0]
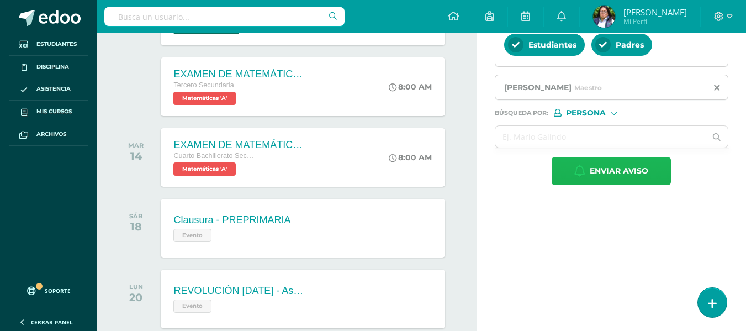
click at [594, 180] on span "Enviar aviso" at bounding box center [619, 170] width 59 height 27
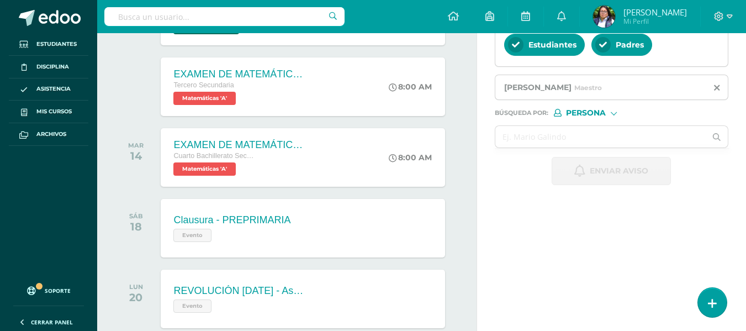
scroll to position [0, 0]
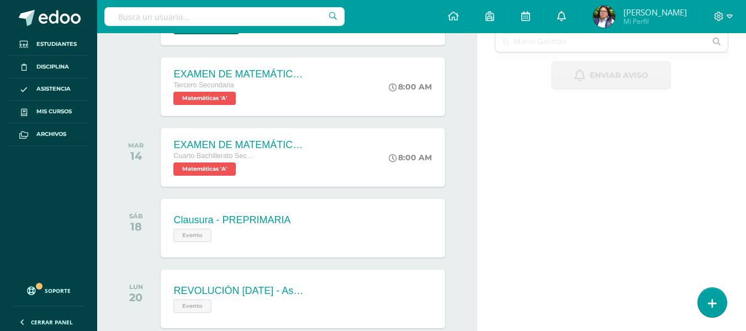
click at [566, 21] on link "0" at bounding box center [561, 16] width 35 height 33
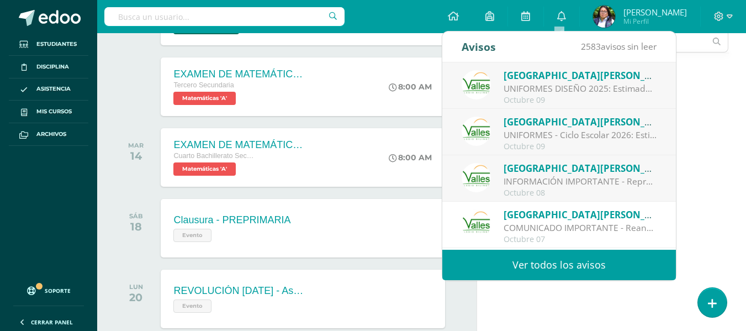
click at [537, 265] on link "Ver todos los avisos" at bounding box center [558, 264] width 233 height 30
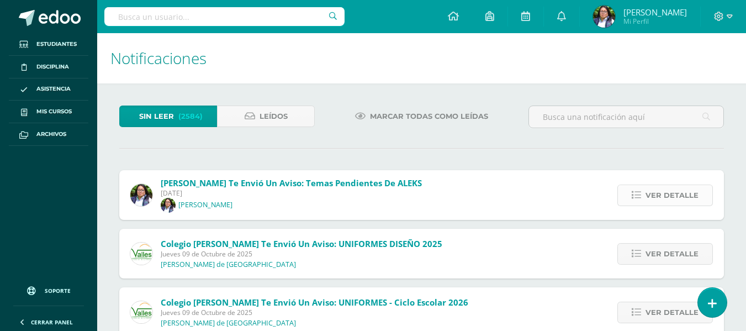
click at [638, 190] on icon at bounding box center [635, 194] width 9 height 9
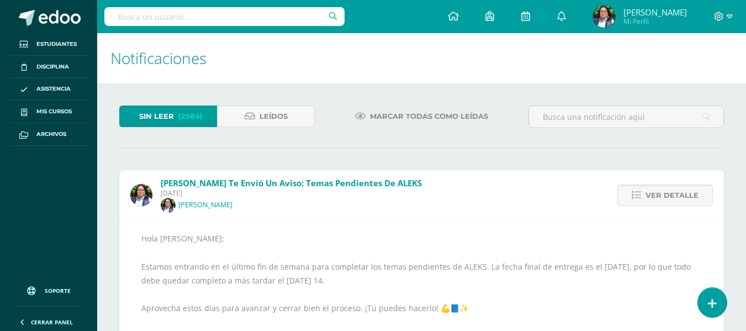
scroll to position [110, 0]
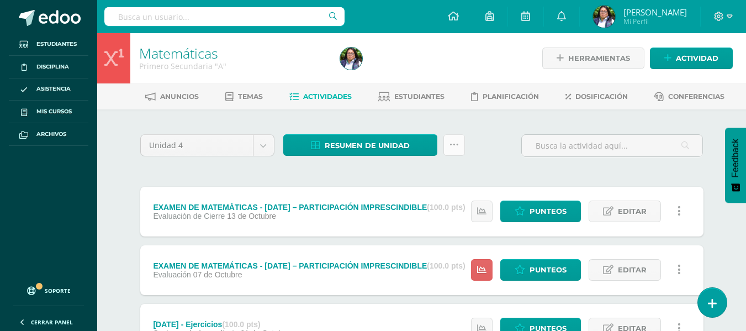
click at [449, 139] on link at bounding box center [454, 145] width 22 height 22
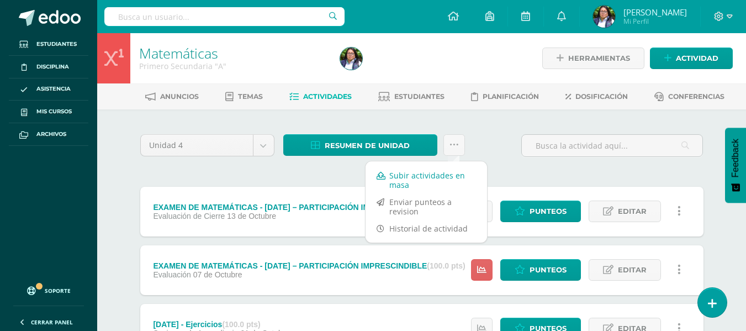
click at [411, 177] on link "Subir actividades en masa" at bounding box center [425, 180] width 121 height 26
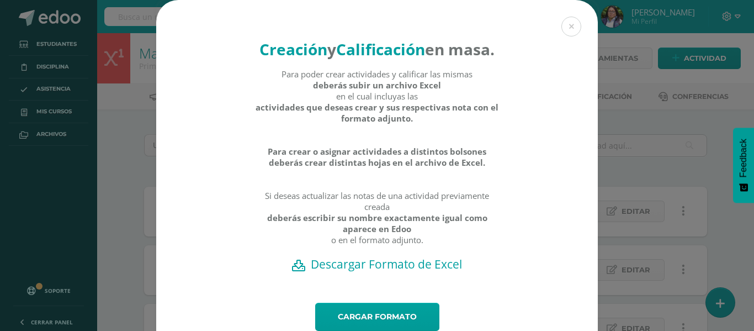
click at [354, 272] on h2 "Descargar Formato de Excel" at bounding box center [377, 263] width 403 height 15
click at [337, 327] on link "Cargar formato" at bounding box center [377, 316] width 124 height 28
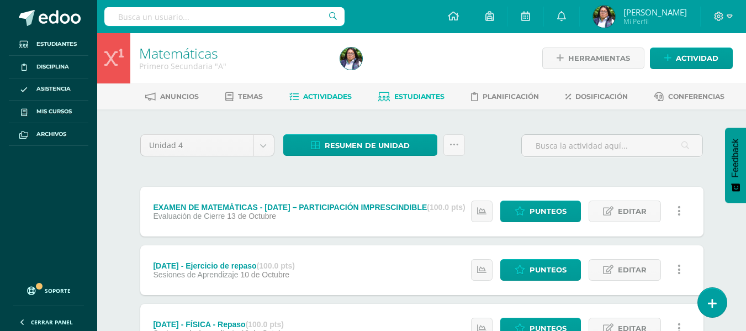
click at [422, 101] on link "Estudiantes" at bounding box center [411, 97] width 66 height 18
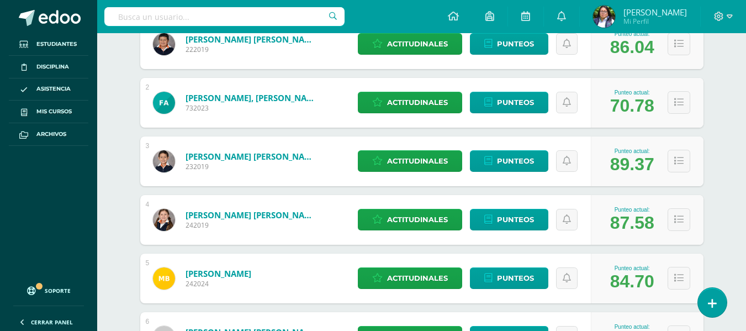
scroll to position [442, 0]
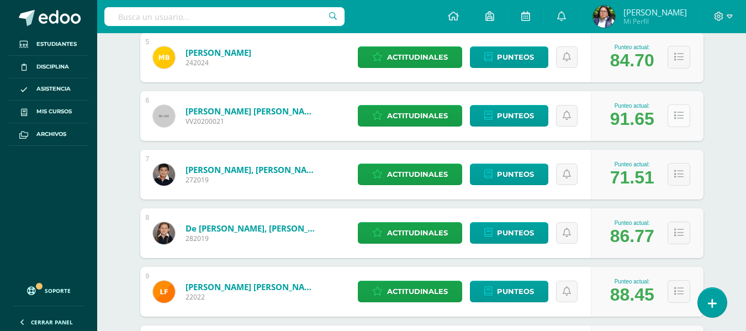
click at [679, 120] on icon at bounding box center [678, 115] width 9 height 9
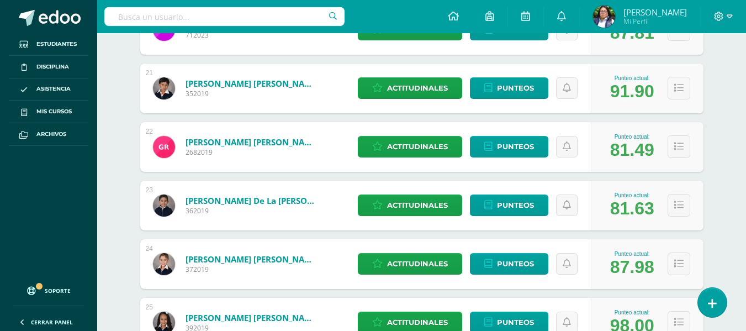
scroll to position [1820, 0]
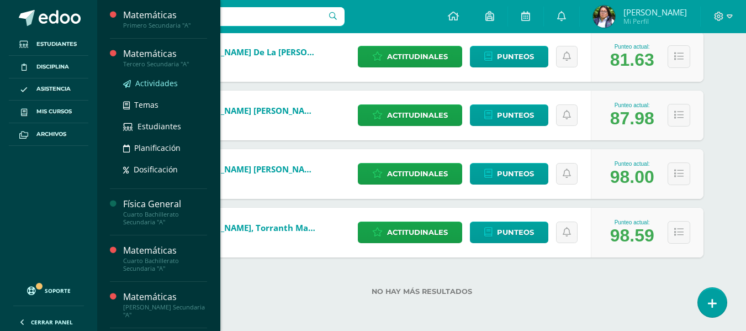
click at [162, 83] on span "Actividades" at bounding box center [156, 83] width 43 height 10
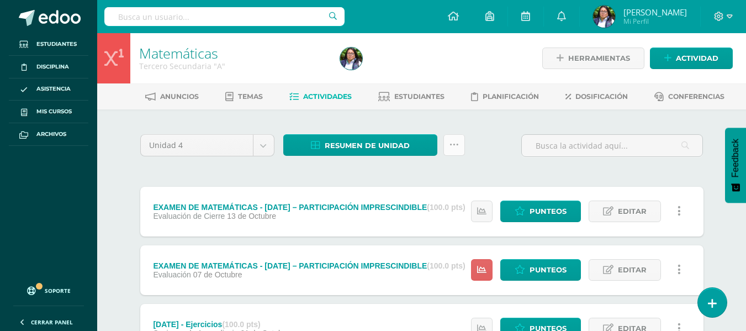
click at [461, 144] on link at bounding box center [454, 145] width 22 height 22
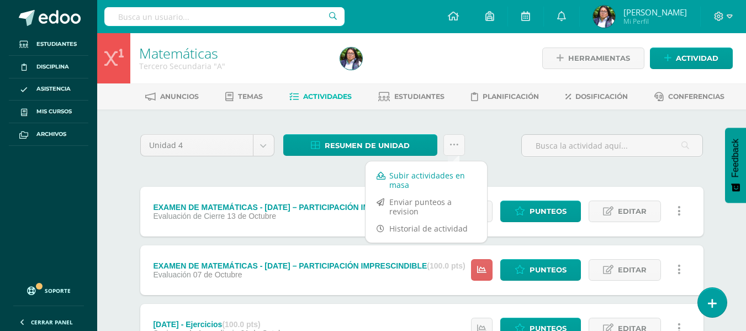
click at [419, 176] on link "Subir actividades en masa" at bounding box center [425, 180] width 121 height 26
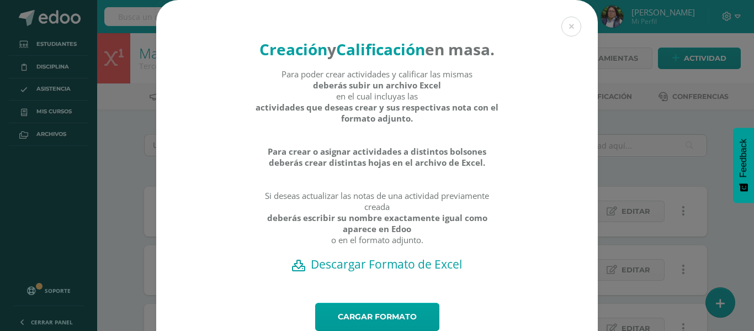
click at [391, 272] on h2 "Descargar Formato de Excel" at bounding box center [377, 263] width 403 height 15
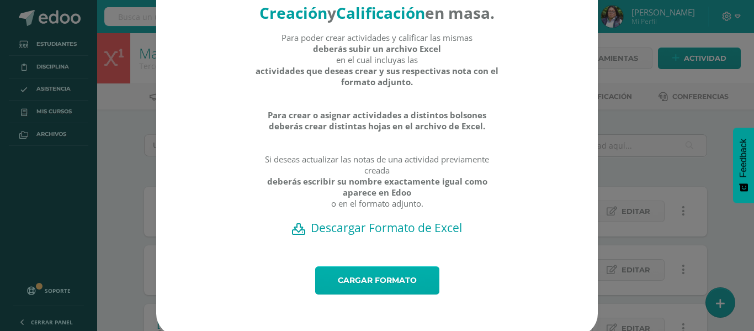
scroll to position [55, 0]
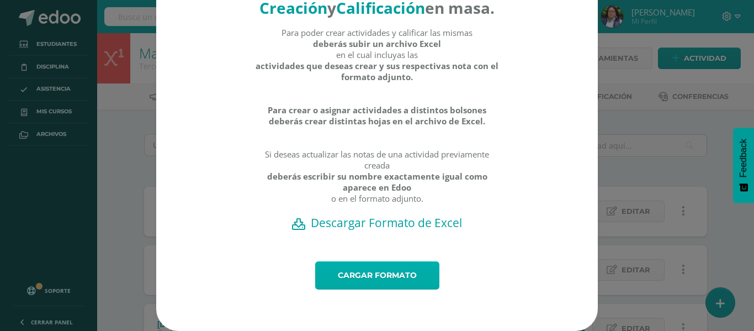
click at [391, 285] on link "Cargar formato" at bounding box center [377, 275] width 124 height 28
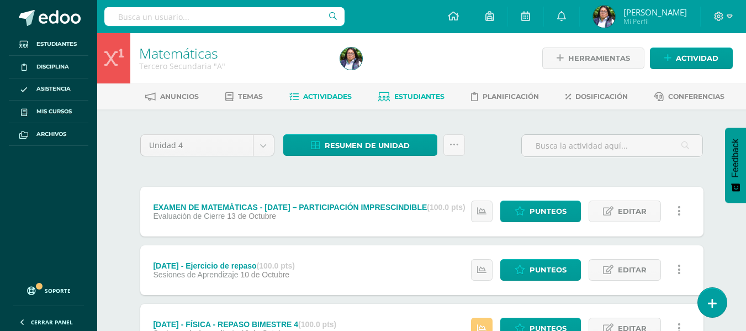
click at [421, 100] on span "Estudiantes" at bounding box center [419, 96] width 50 height 8
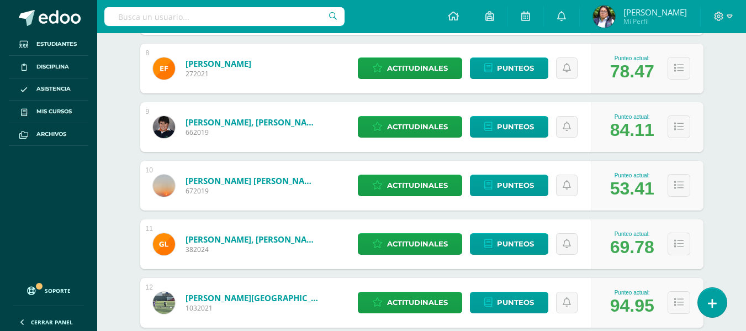
scroll to position [607, 0]
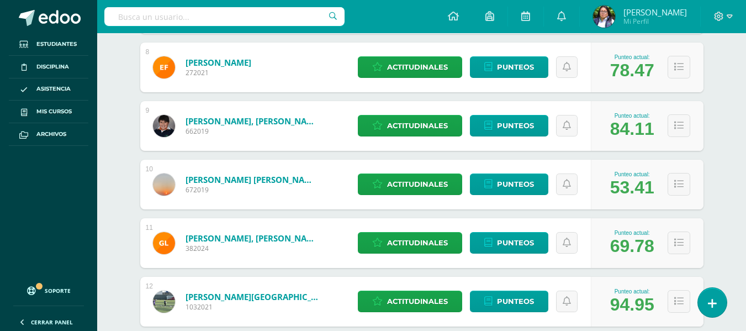
click at [683, 103] on div "1 Alvarez Cifuentes, Liza Natalia 922023 Punteo actual: 66.50 Actitudinales Pun…" at bounding box center [421, 213] width 563 height 1161
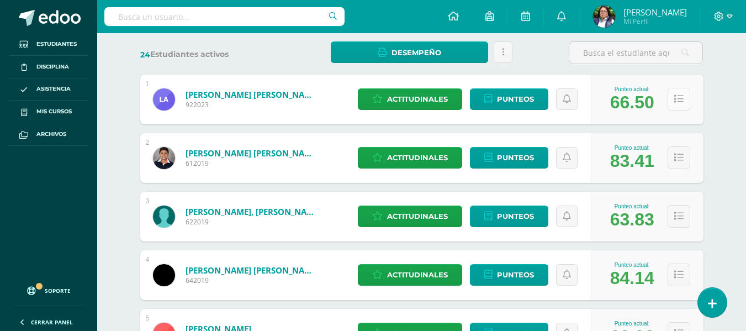
click at [679, 103] on icon at bounding box center [678, 98] width 9 height 9
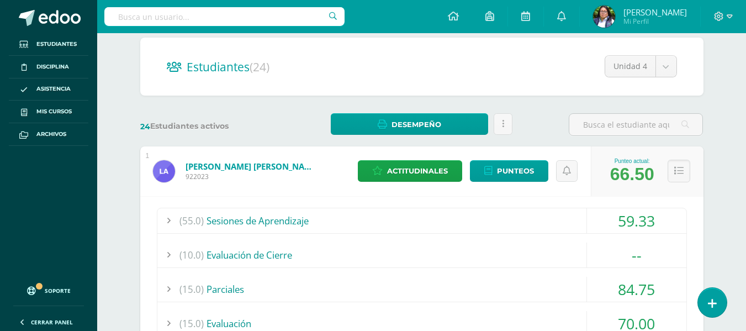
scroll to position [0, 0]
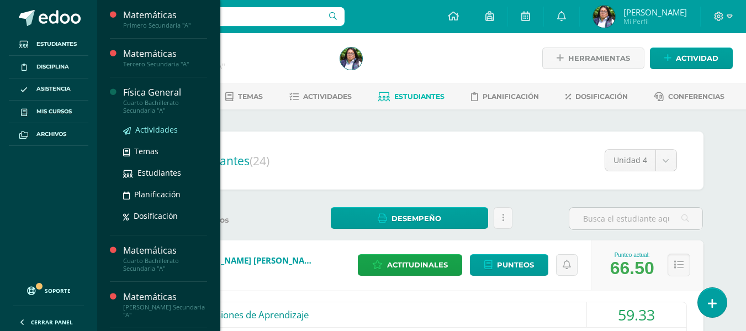
click at [153, 128] on span "Actividades" at bounding box center [156, 129] width 43 height 10
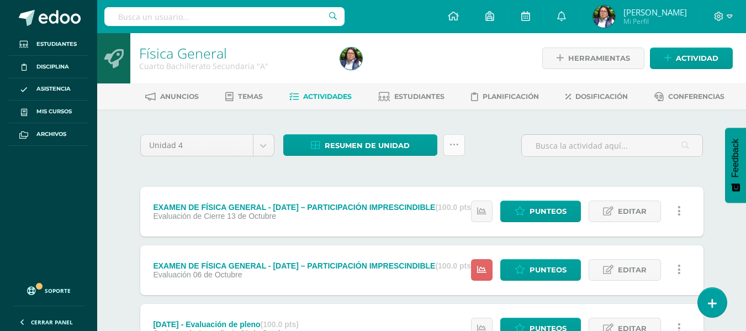
click at [448, 146] on link at bounding box center [454, 145] width 22 height 22
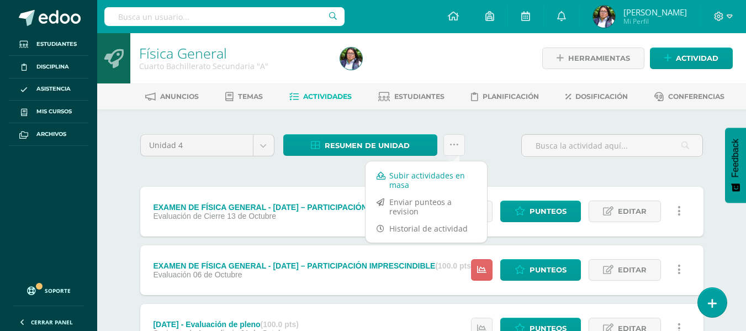
click at [433, 178] on link "Subir actividades en masa" at bounding box center [425, 180] width 121 height 26
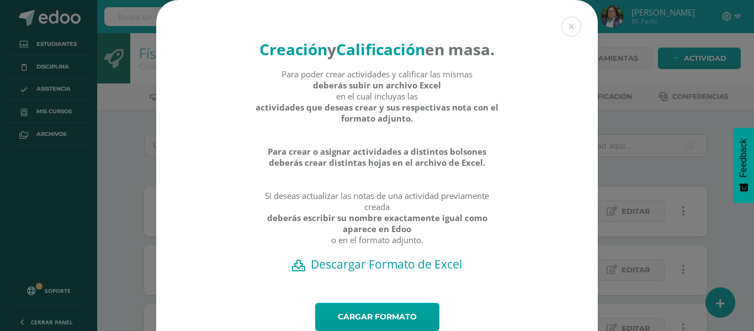
click at [322, 272] on h2 "Descargar Formato de Excel" at bounding box center [377, 263] width 403 height 15
click at [356, 327] on link "Cargar formato" at bounding box center [377, 316] width 124 height 28
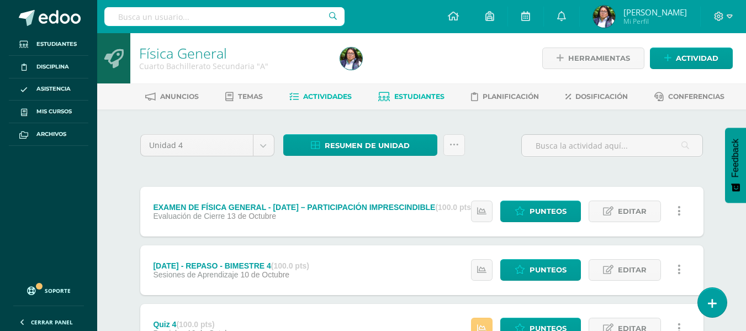
click at [431, 91] on link "Estudiantes" at bounding box center [411, 97] width 66 height 18
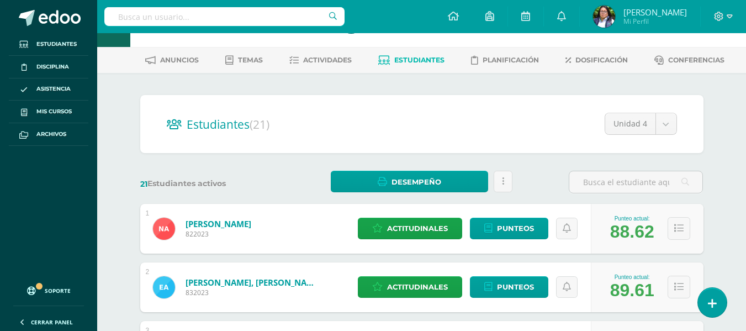
scroll to position [110, 0]
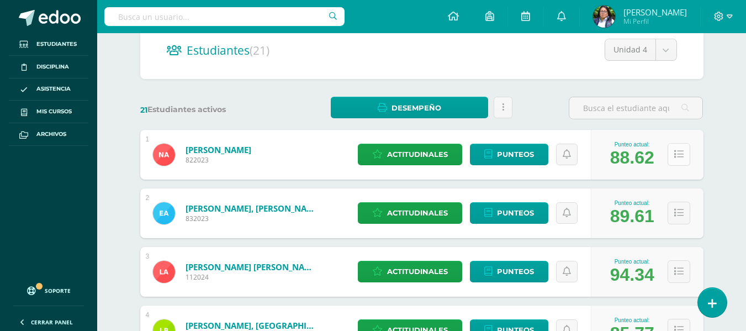
click at [686, 152] on button at bounding box center [678, 154] width 23 height 23
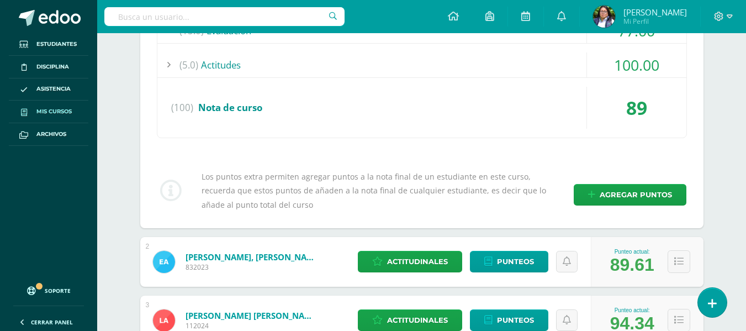
scroll to position [0, 0]
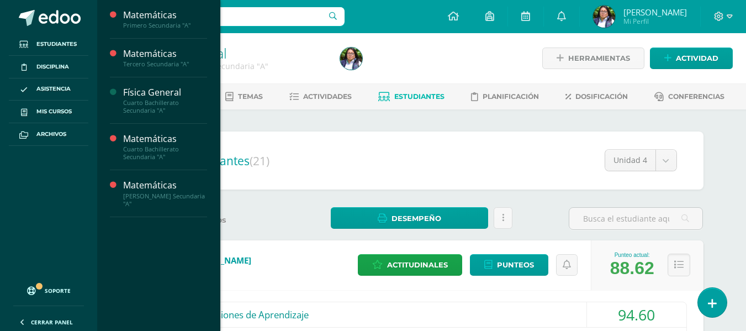
drag, startPoint x: 142, startPoint y: 175, endPoint x: 259, endPoint y: 160, distance: 117.5
click at [142, 175] on span "Actividades" at bounding box center [156, 176] width 43 height 10
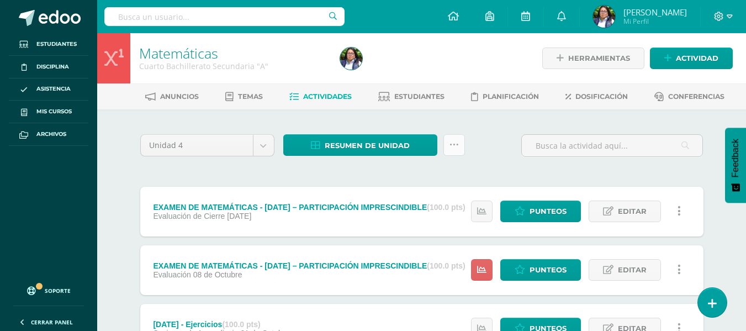
click at [457, 155] on link at bounding box center [454, 145] width 22 height 22
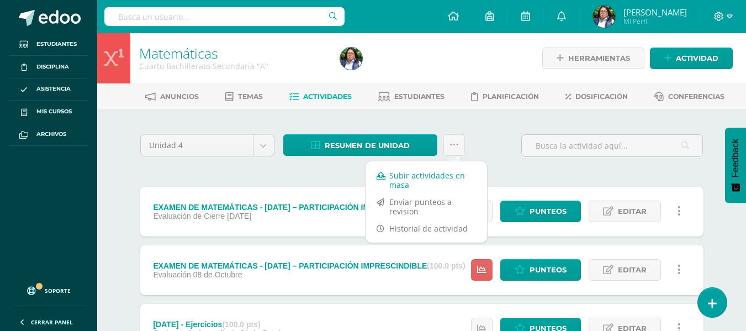
click at [412, 173] on link "Subir actividades en masa" at bounding box center [425, 180] width 121 height 26
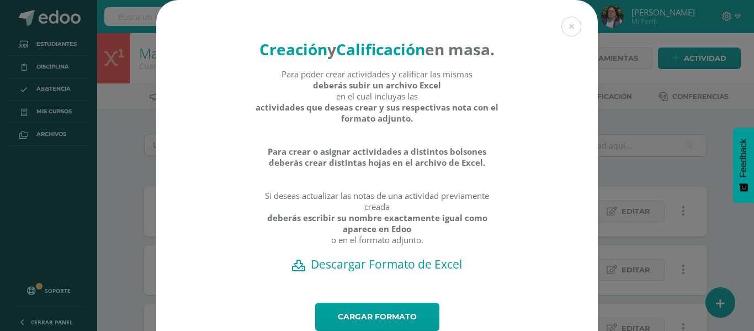
click at [358, 272] on h2 "Descargar Formato de Excel" at bounding box center [377, 263] width 403 height 15
click at [386, 326] on link "Cargar formato" at bounding box center [377, 316] width 124 height 28
